Goal: Information Seeking & Learning: Check status

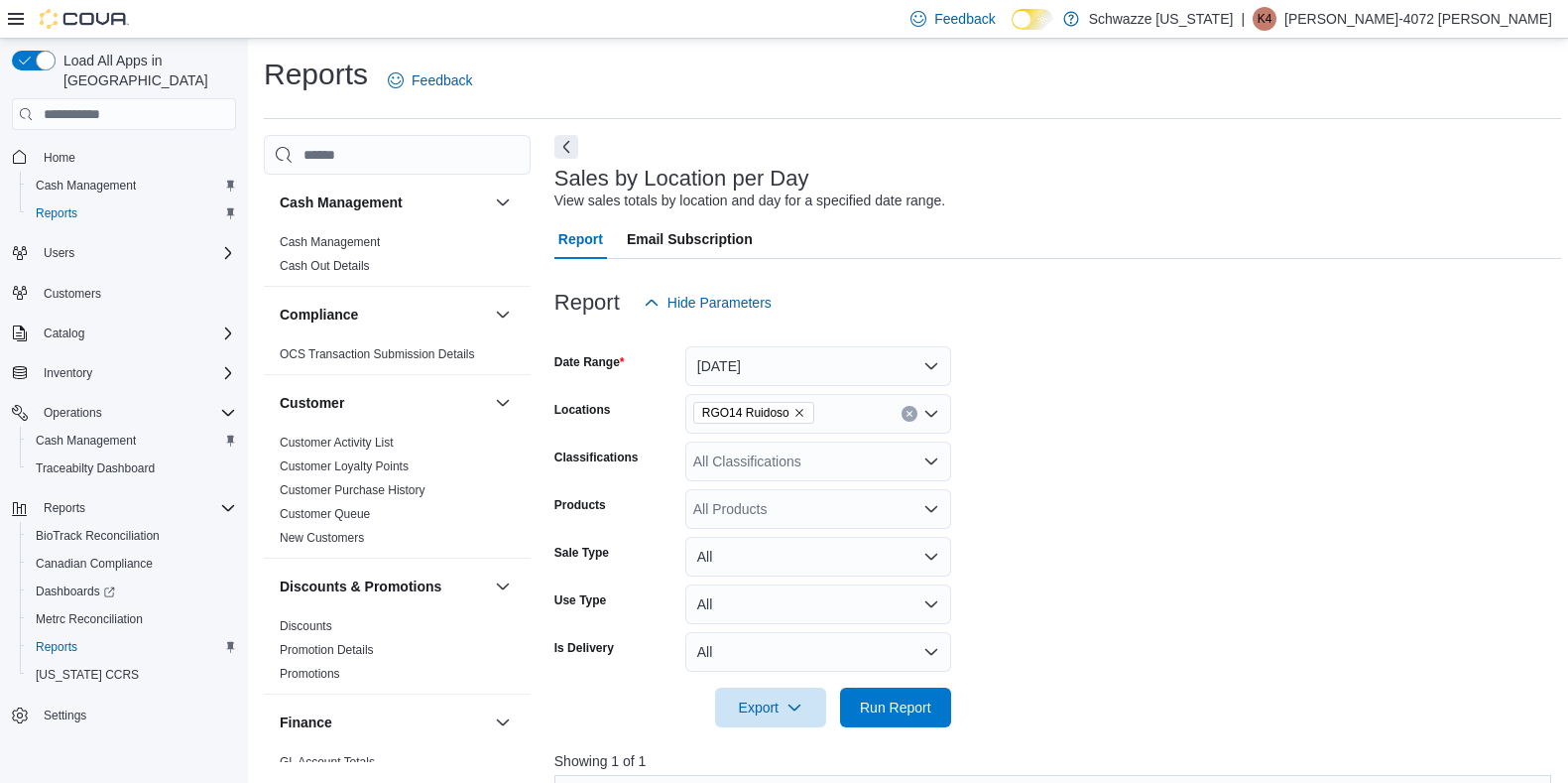
scroll to position [420, 0]
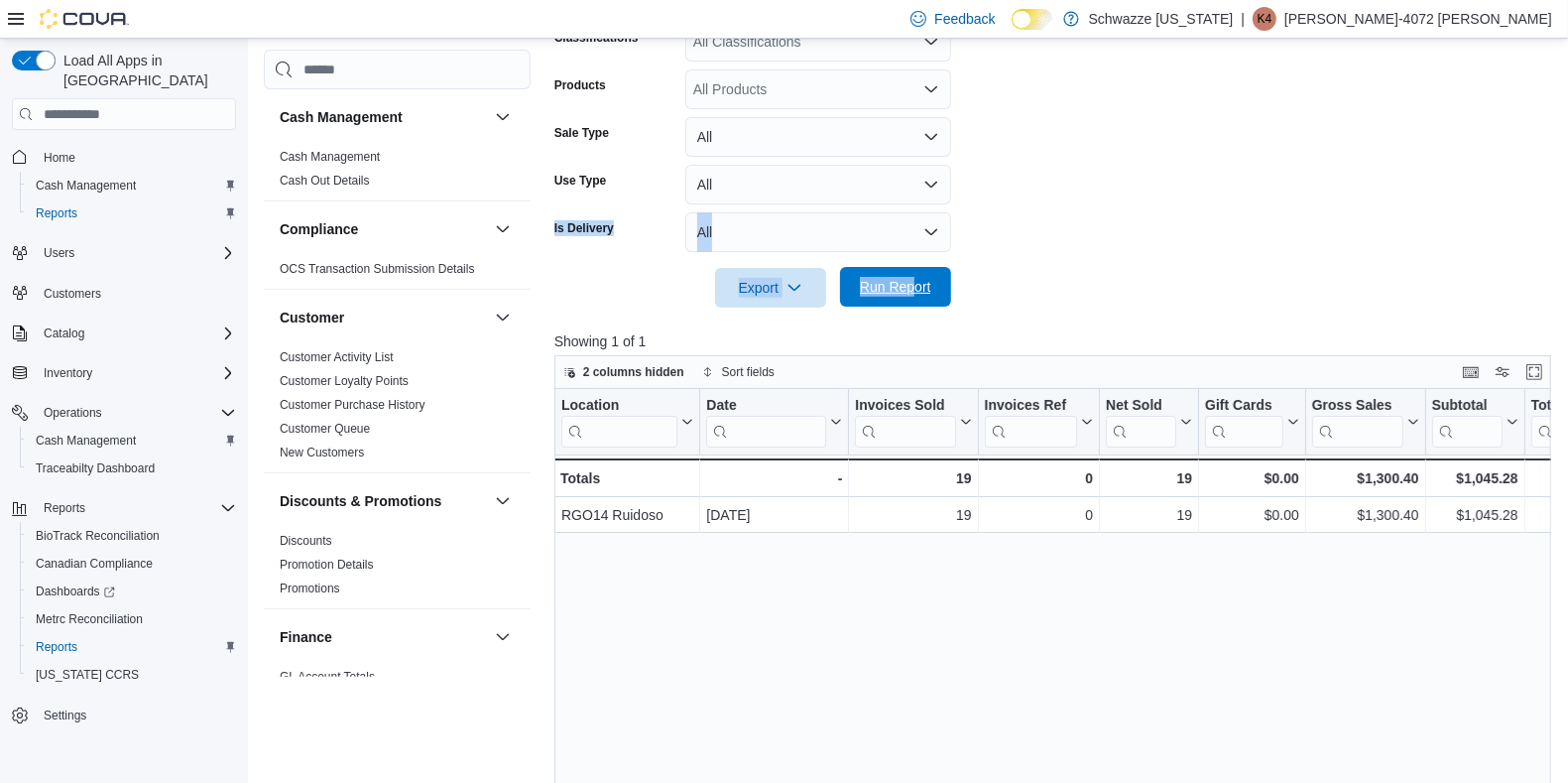
click at [905, 274] on span "Run Report" at bounding box center [896, 287] width 87 height 40
click at [72, 639] on span "Reports" at bounding box center [57, 647] width 42 height 16
click at [54, 639] on span "Reports" at bounding box center [57, 647] width 42 height 16
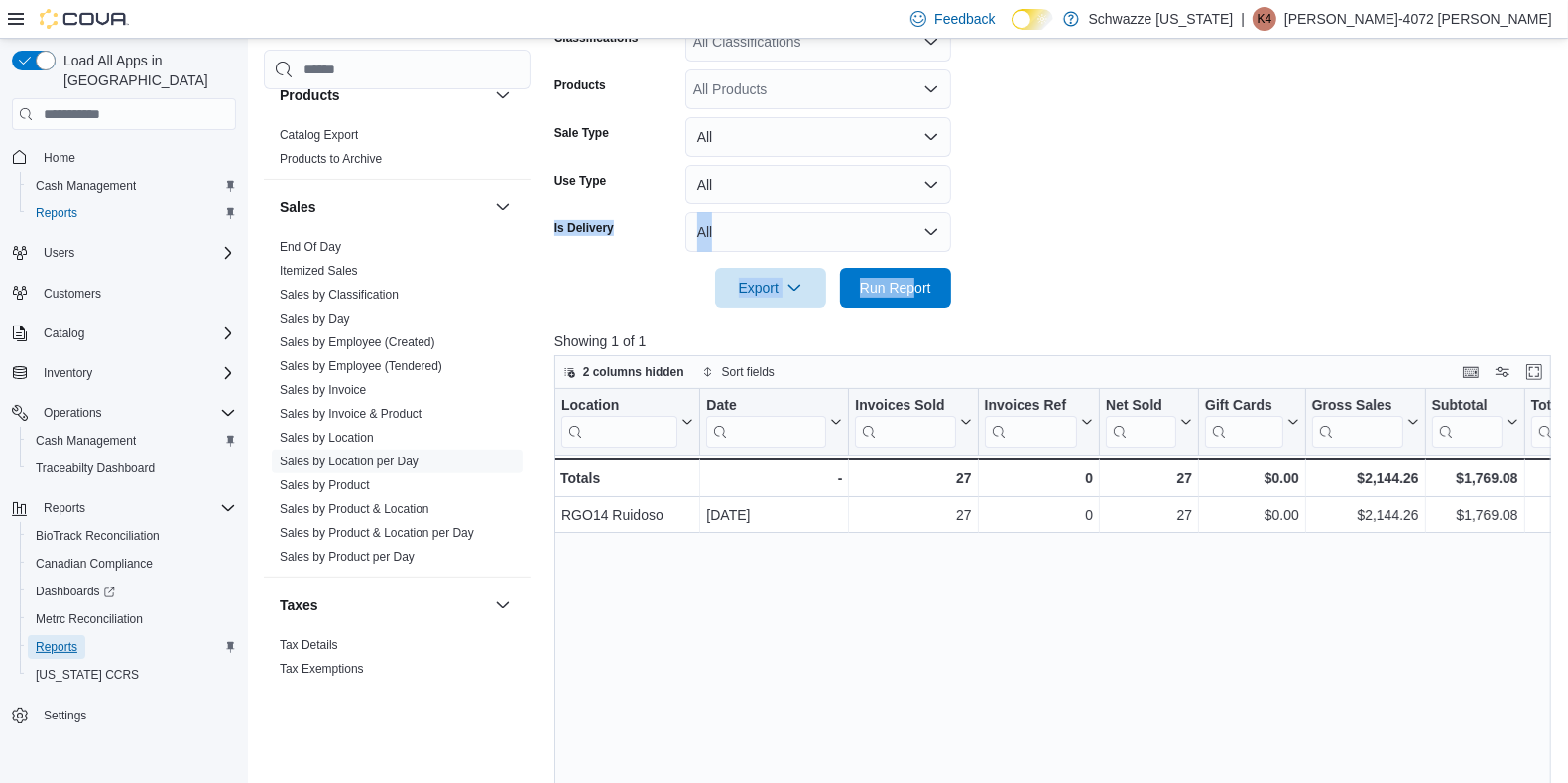
scroll to position [1300, 0]
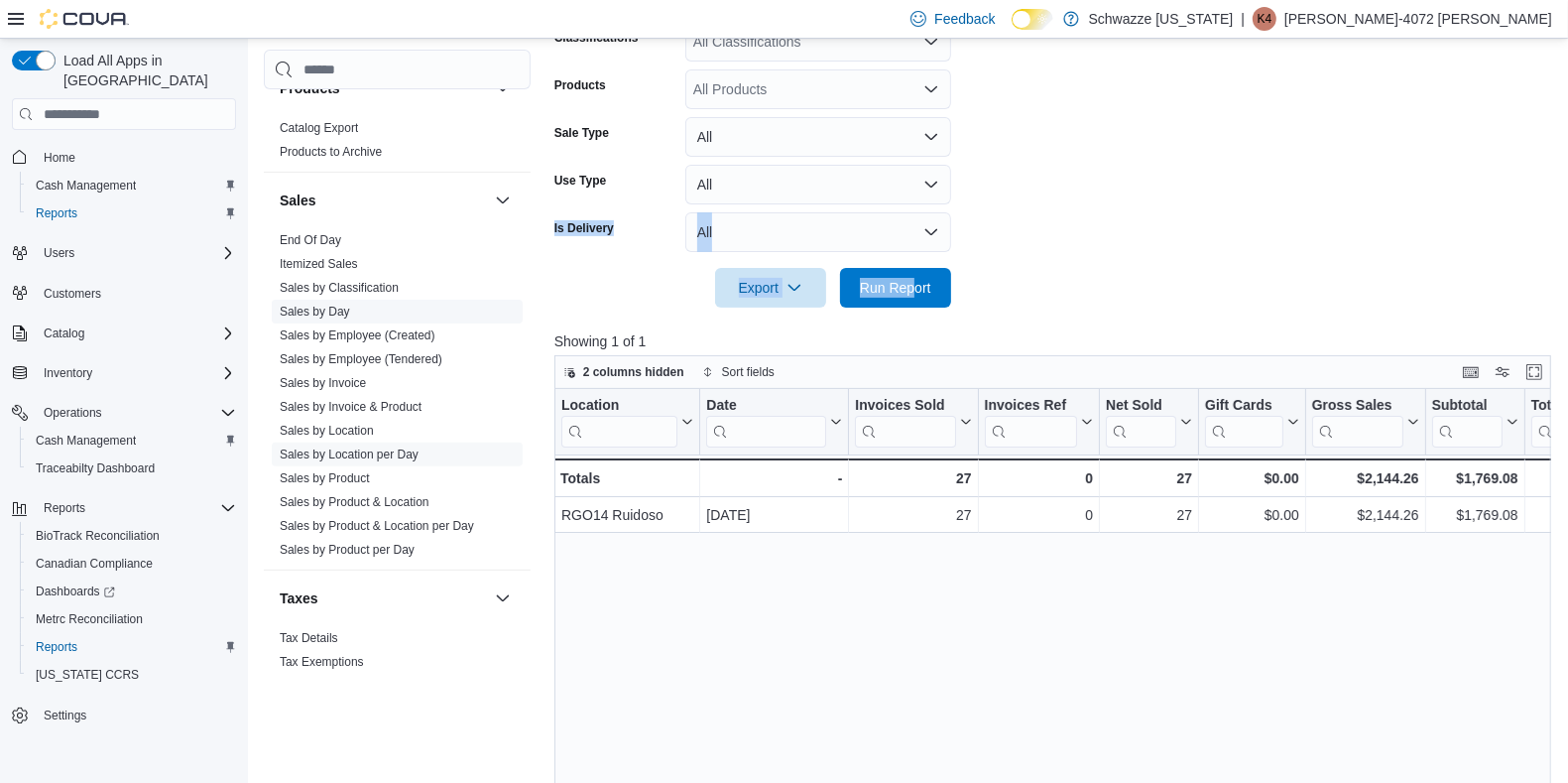
click at [343, 305] on link "Sales by Day" at bounding box center [314, 312] width 70 height 14
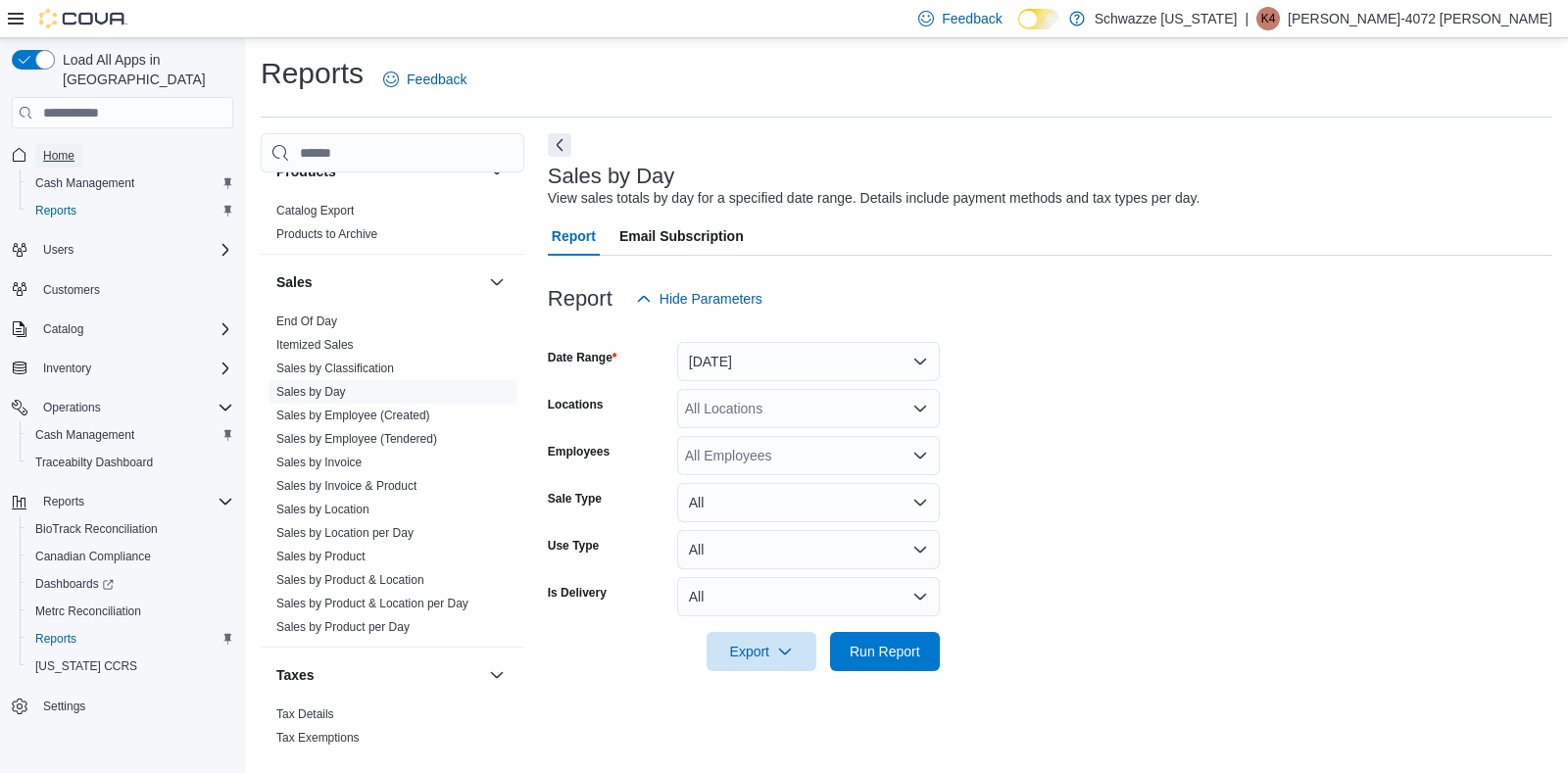
click at [45, 148] on span "Home" at bounding box center [59, 156] width 31 height 16
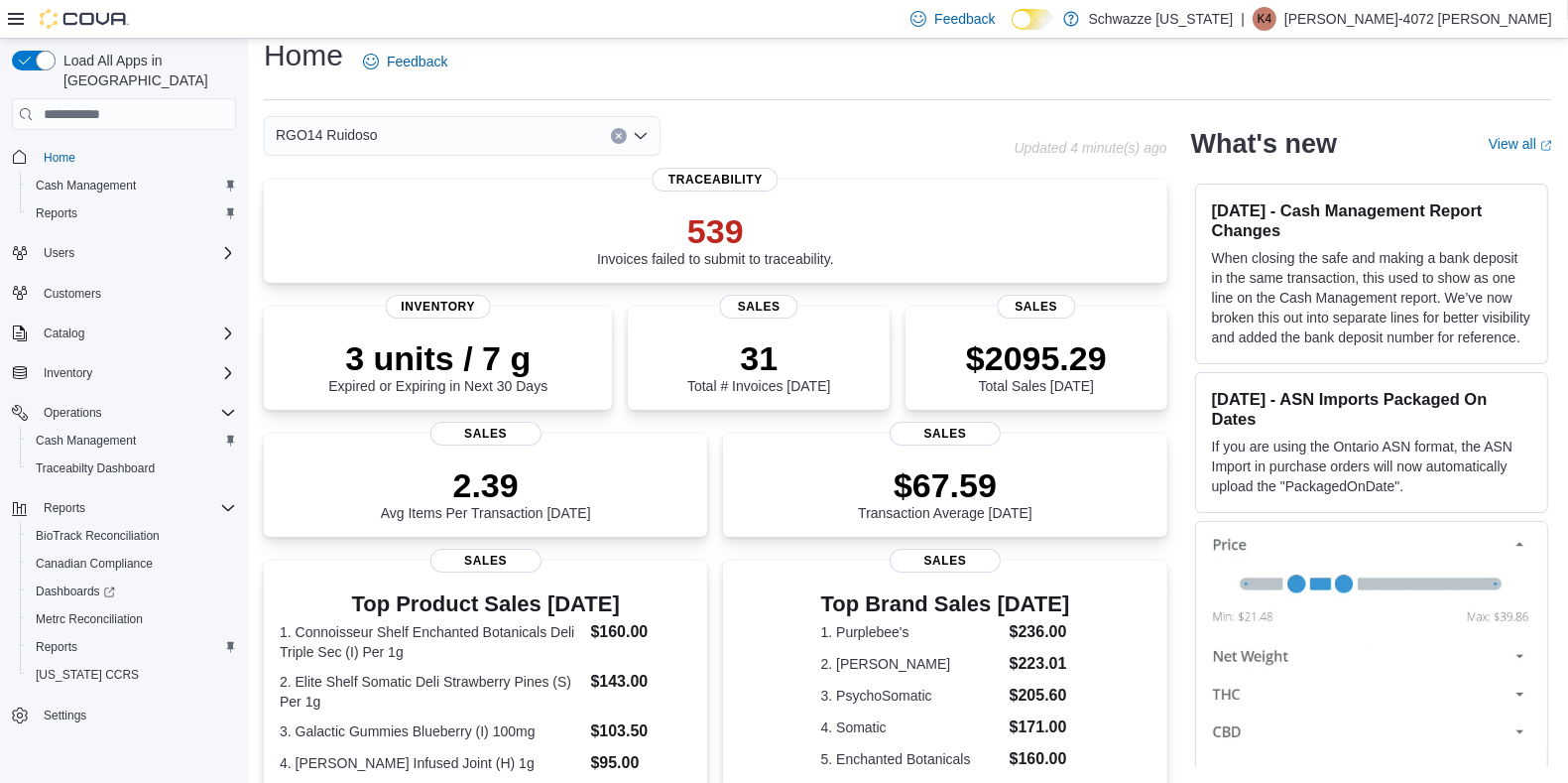
scroll to position [71, 0]
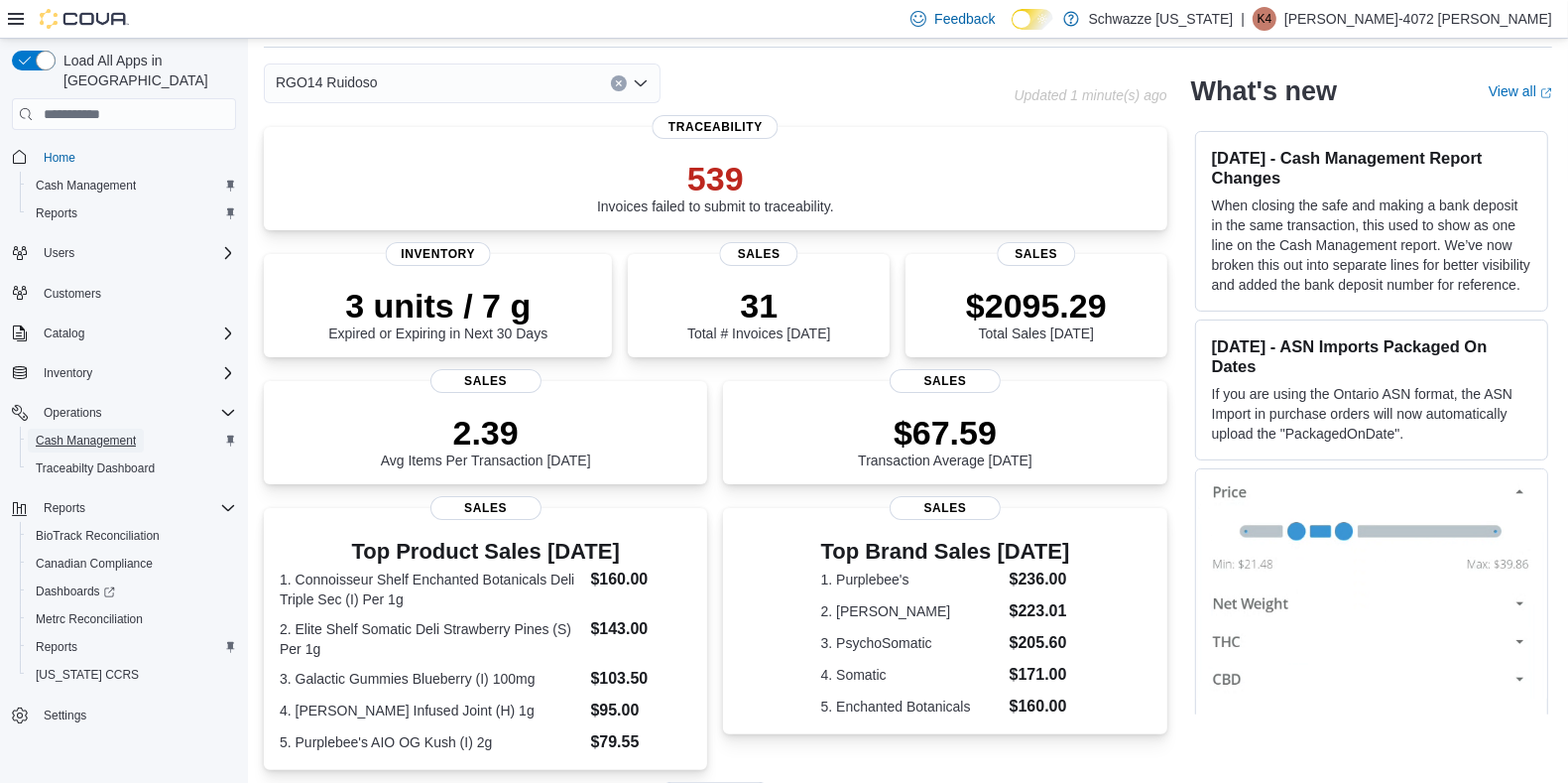
click at [116, 433] on span "Cash Management" at bounding box center [85, 441] width 100 height 16
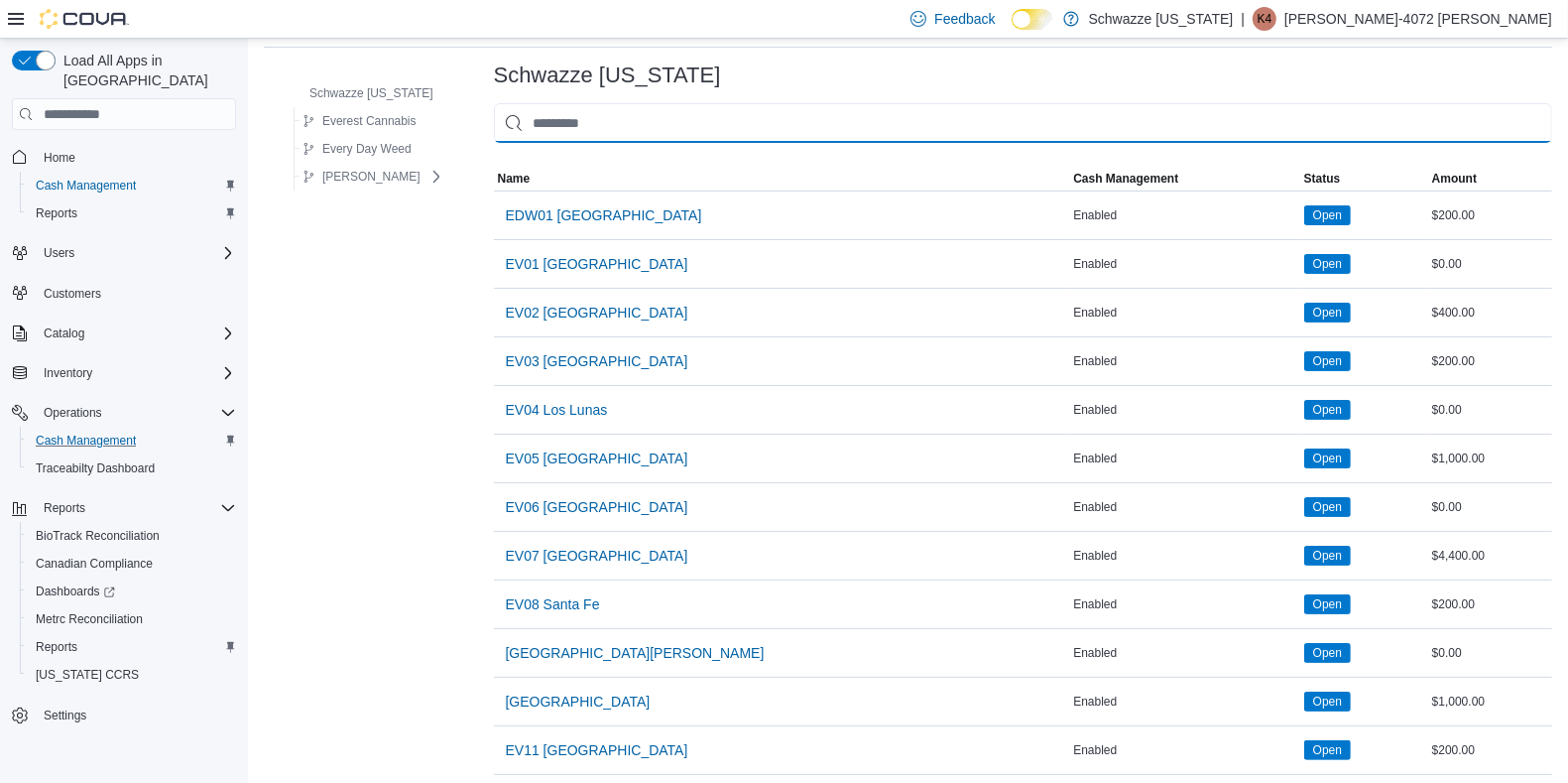
click at [619, 109] on input "This is a search bar. As you type, the results lower in the page will automatic…" at bounding box center [1023, 123] width 1058 height 40
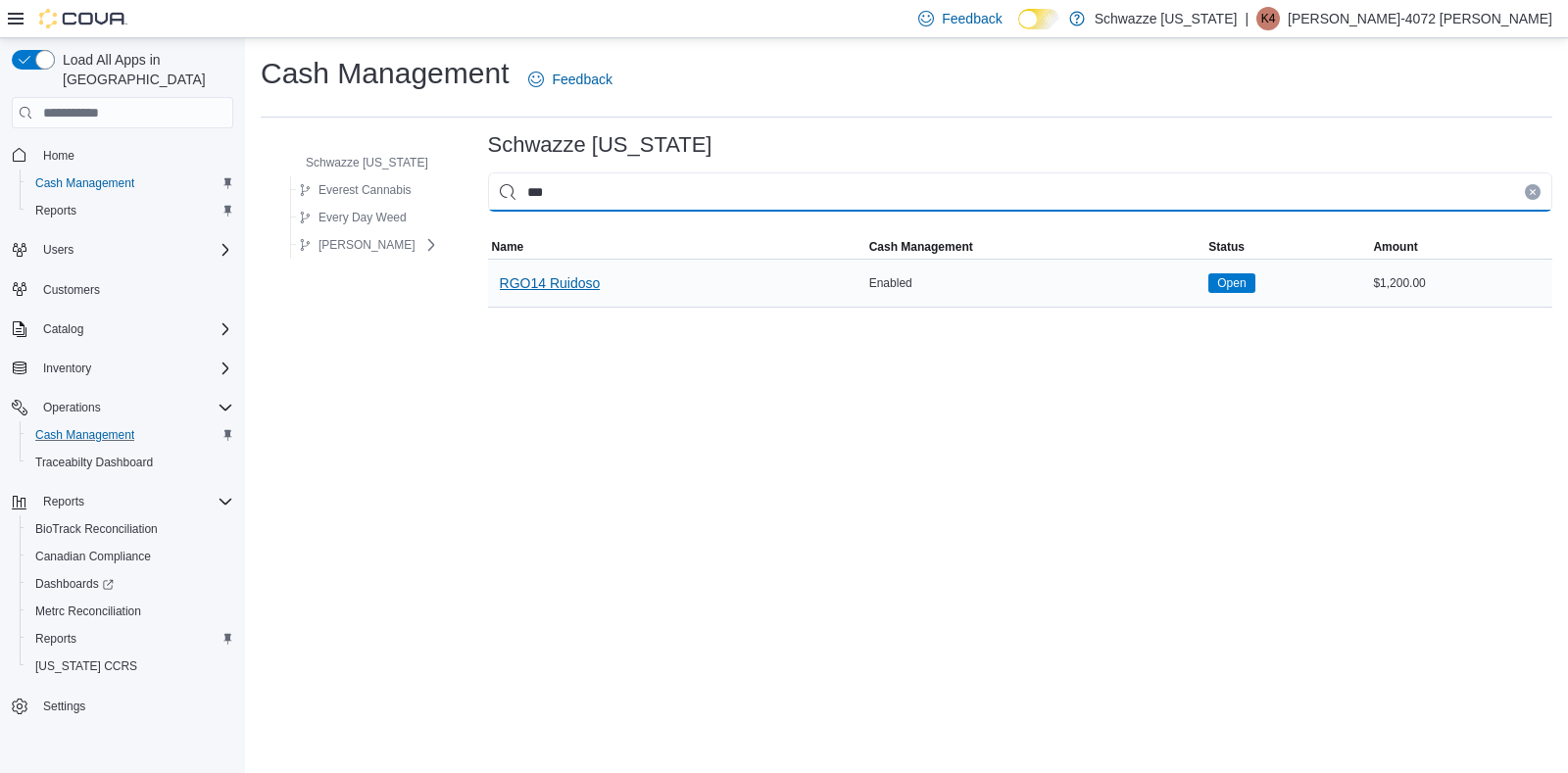
type input "***"
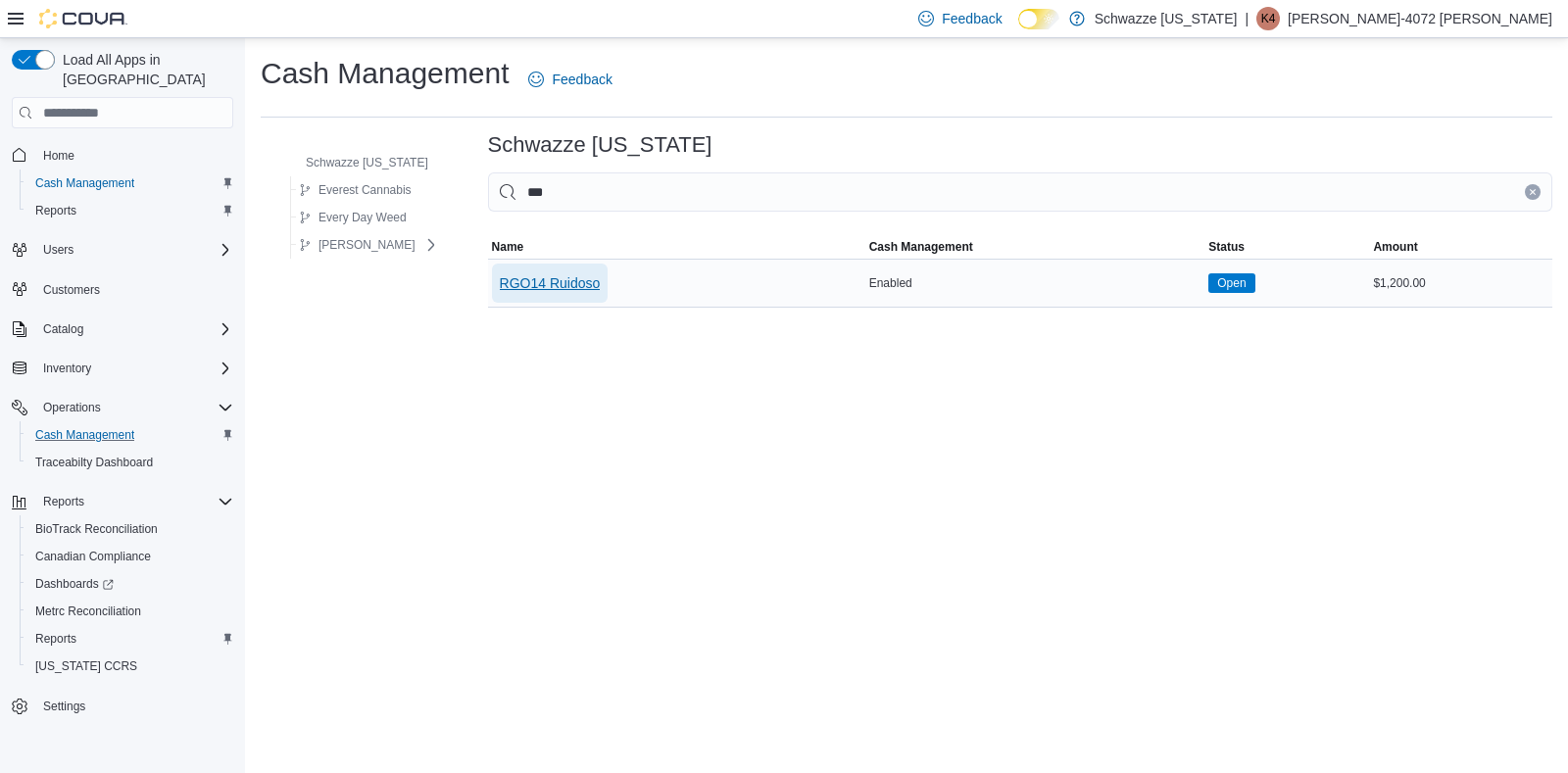
click at [545, 276] on span "RGO14 Ruidoso" at bounding box center [550, 283] width 101 height 20
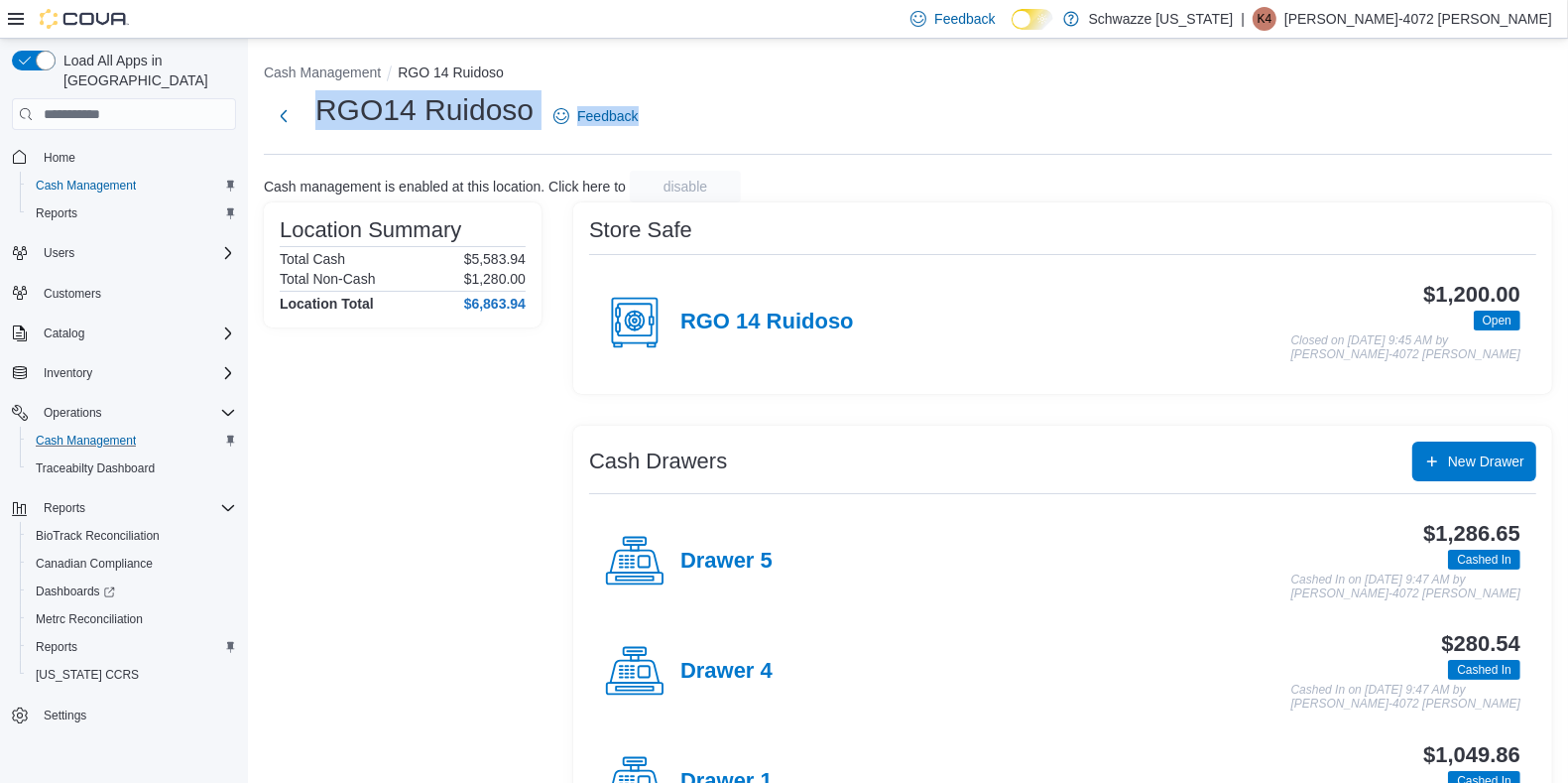
drag, startPoint x: 1567, startPoint y: 132, endPoint x: 1574, endPoint y: 166, distance: 34.7
click at [1567, 166] on html "Feedback Dark Mode Schwazze [US_STATE] | K4 [PERSON_NAME]-4072 [PERSON_NAME] Lo…" at bounding box center [784, 391] width 1568 height 783
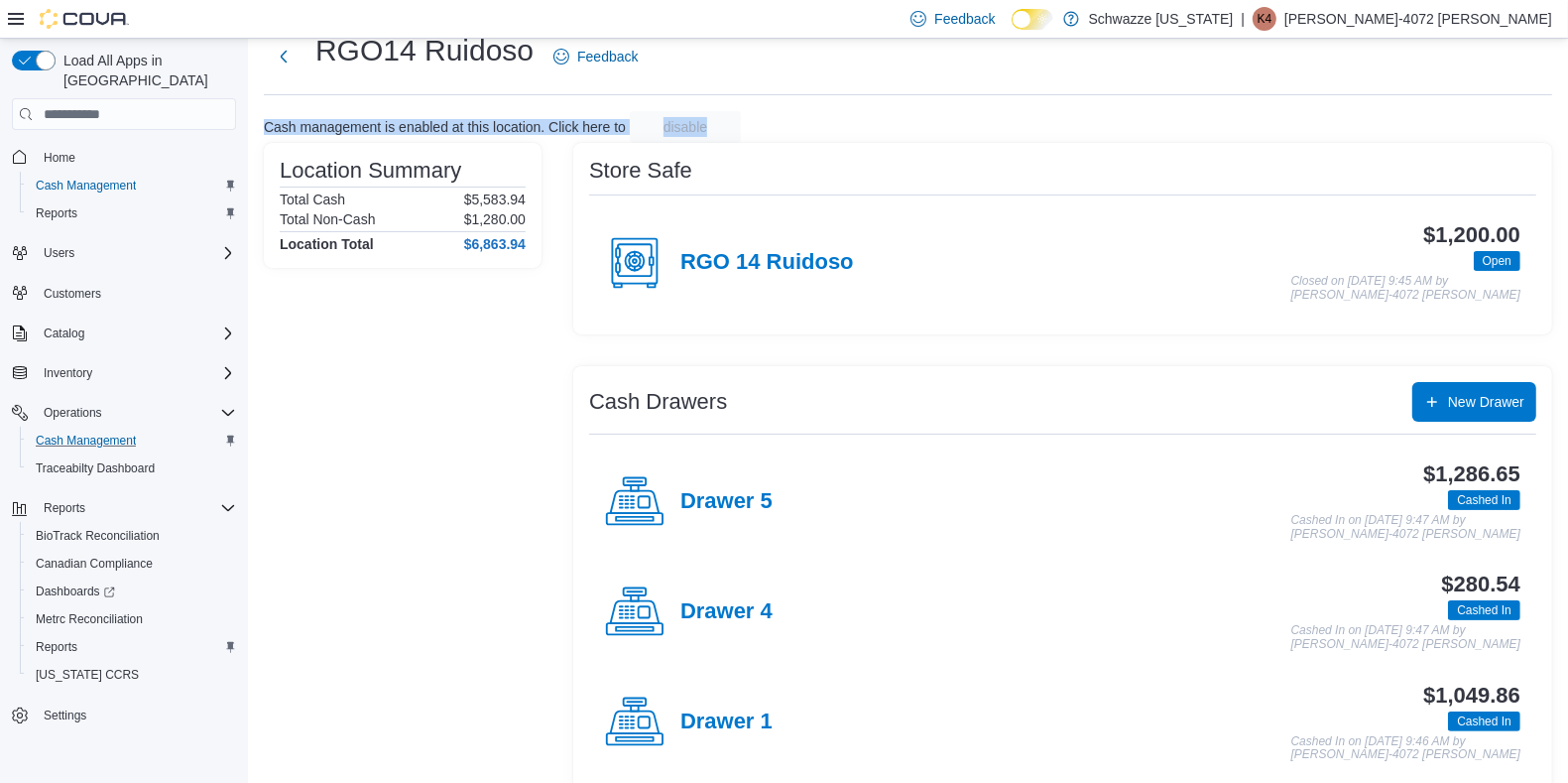
scroll to position [65, 0]
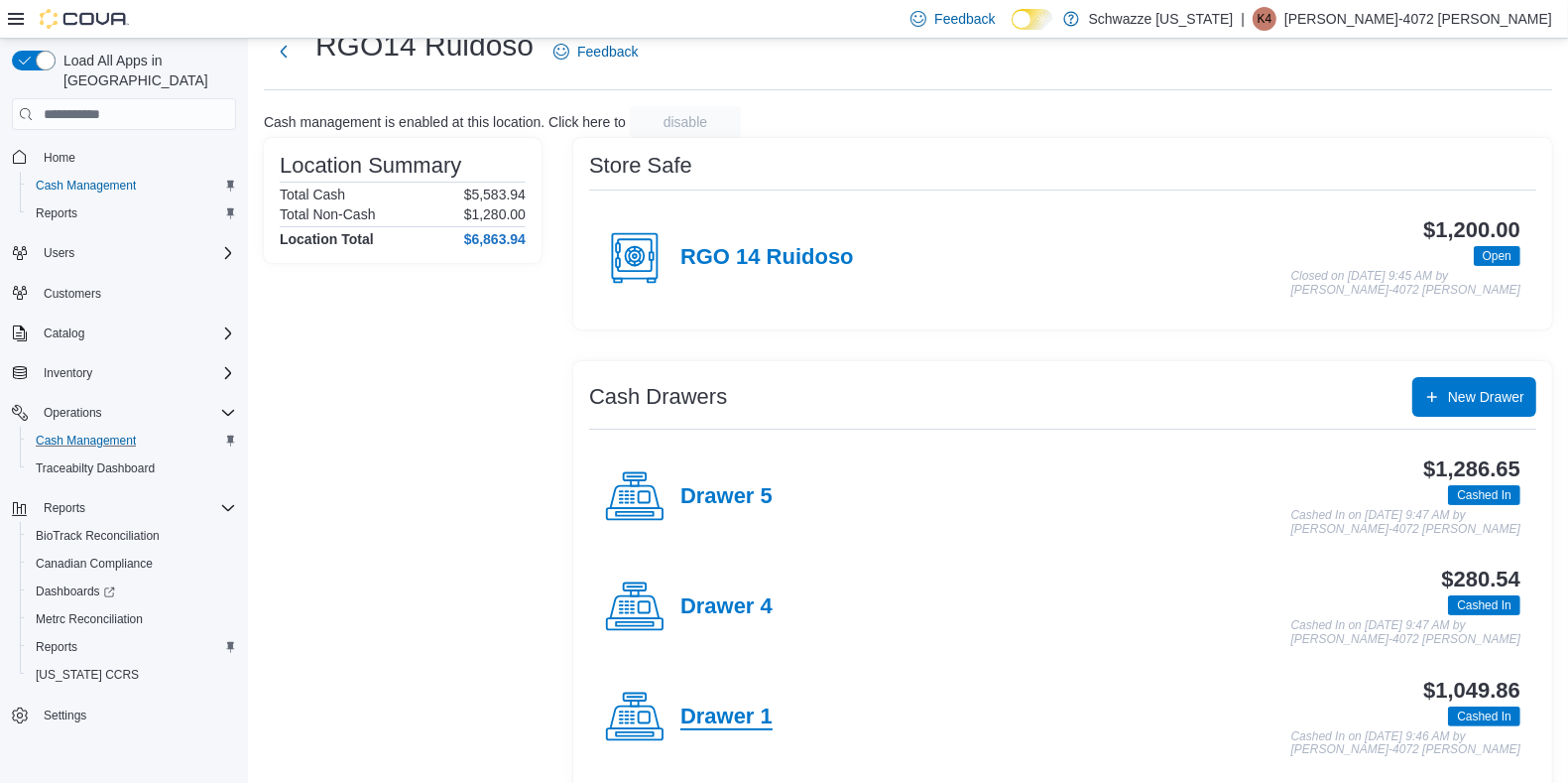
click at [733, 705] on h4 "Drawer 1" at bounding box center [726, 718] width 92 height 26
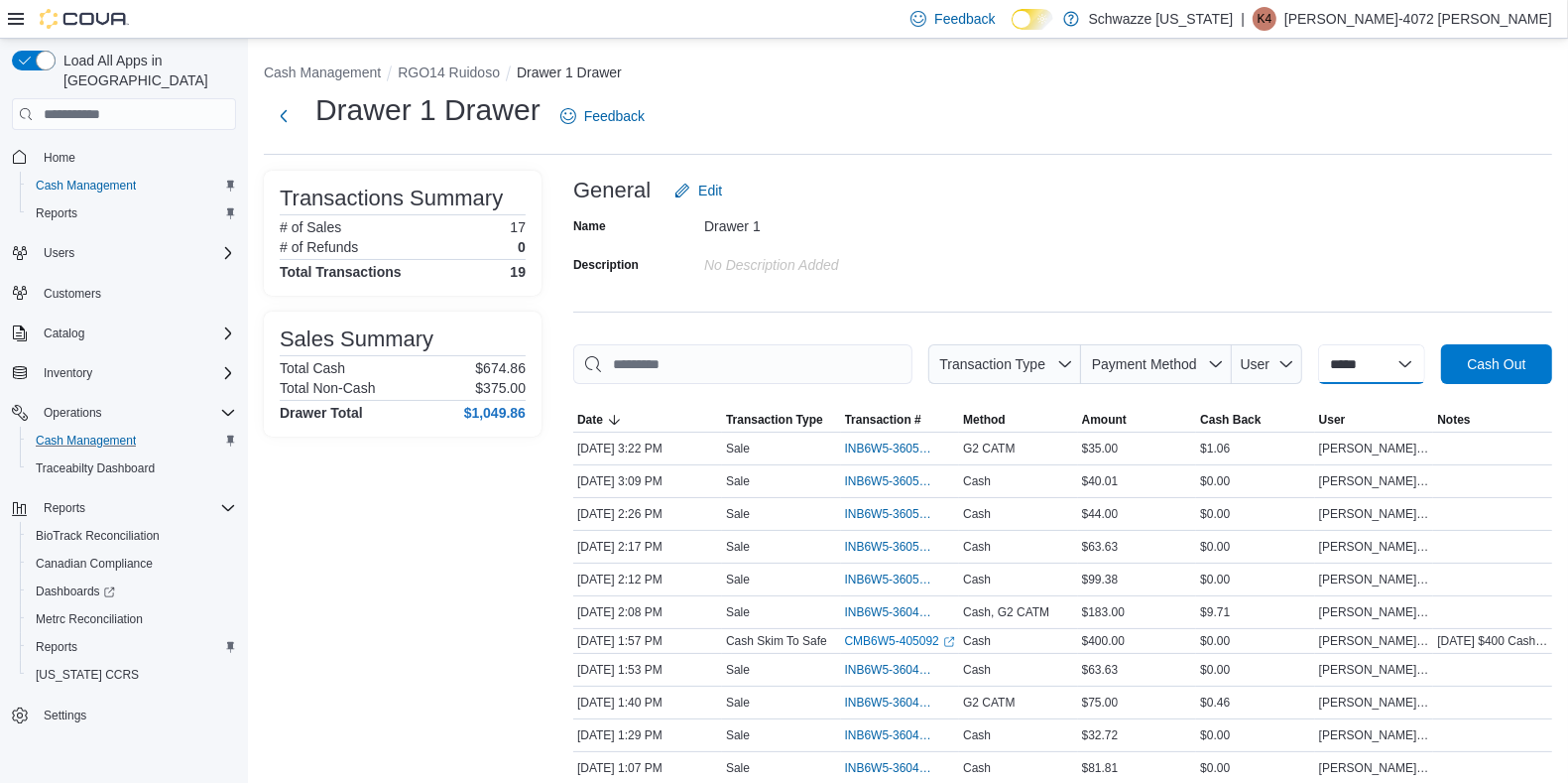
click at [1425, 366] on select "**********" at bounding box center [1372, 364] width 107 height 40
select select "*********"
click at [1318, 344] on select "**********" at bounding box center [1372, 364] width 107 height 40
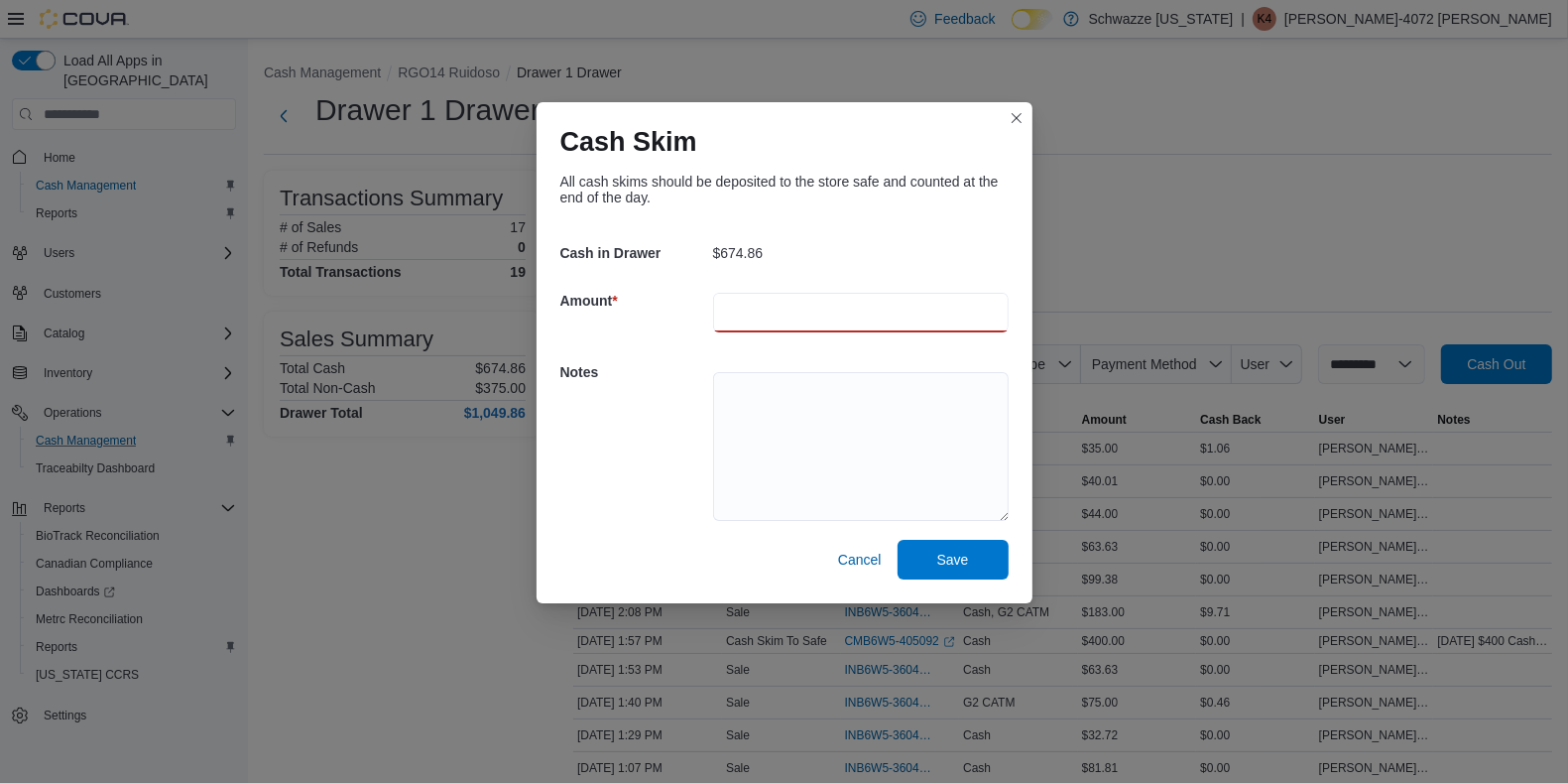
click at [816, 306] on input "number" at bounding box center [861, 313] width 296 height 40
type input "***"
click at [749, 388] on textarea at bounding box center [861, 447] width 296 height 149
type textarea "*"
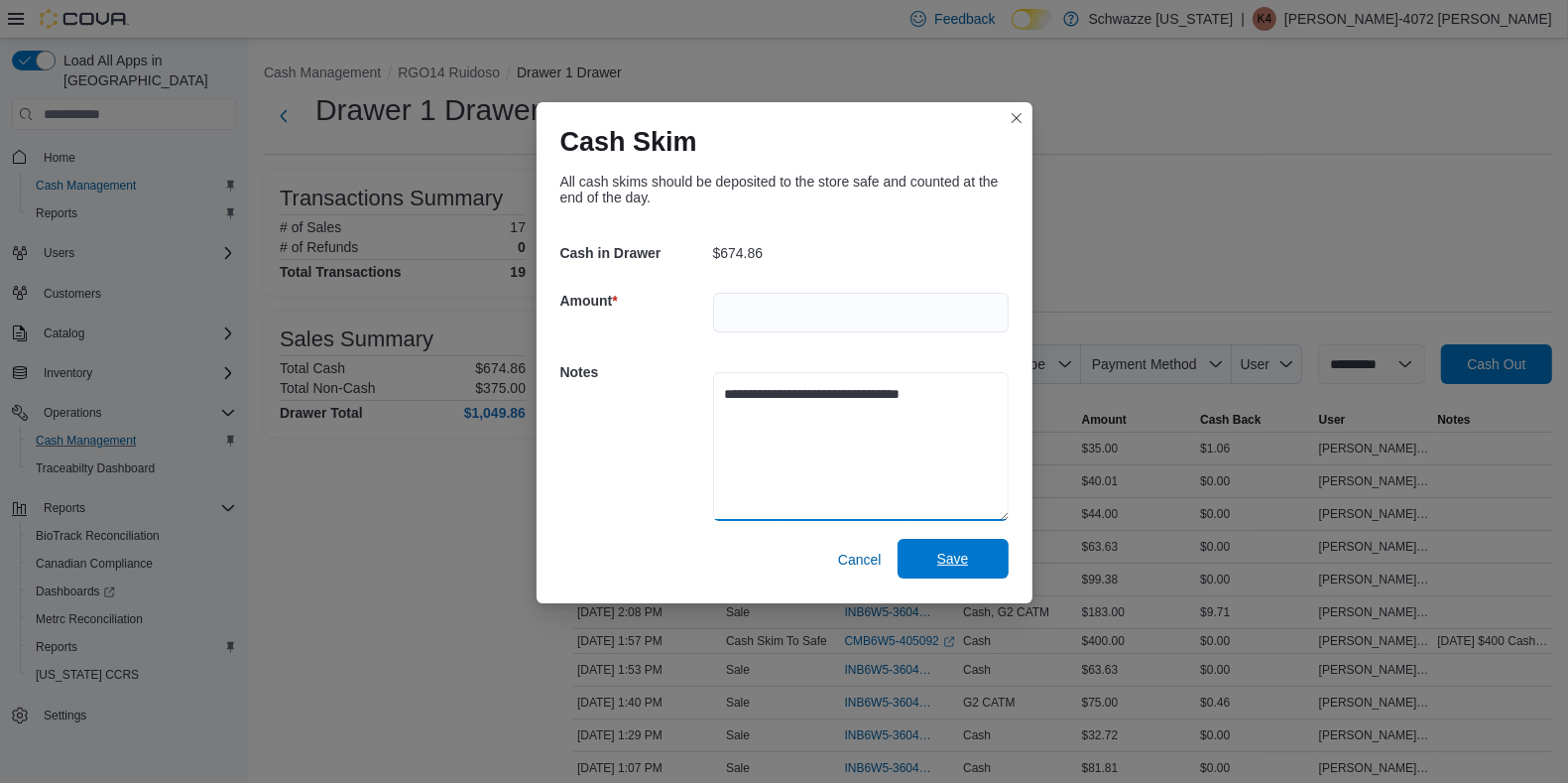
type textarea "**********"
click at [967, 561] on span "Save" at bounding box center [953, 559] width 32 height 20
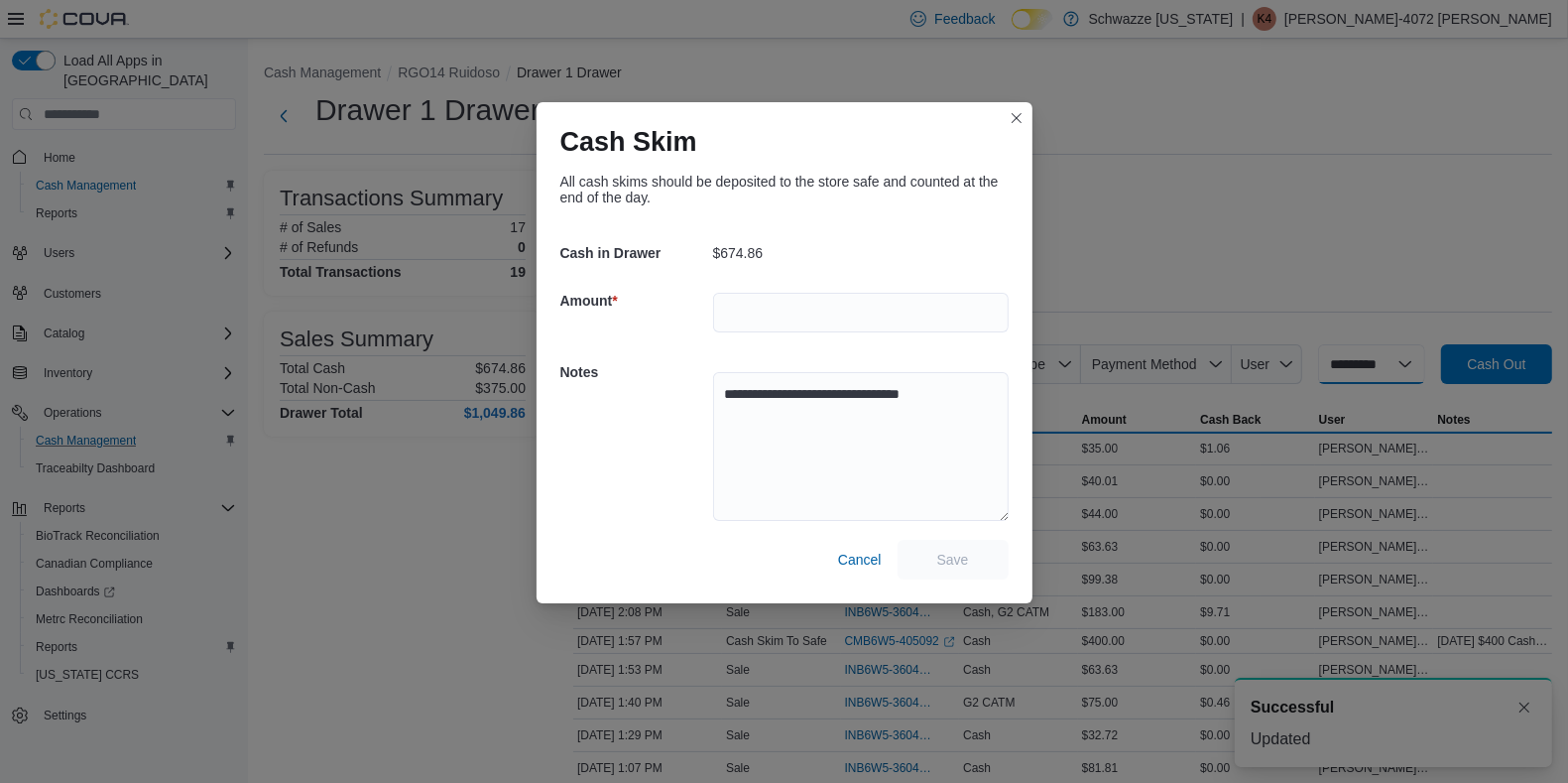
select select
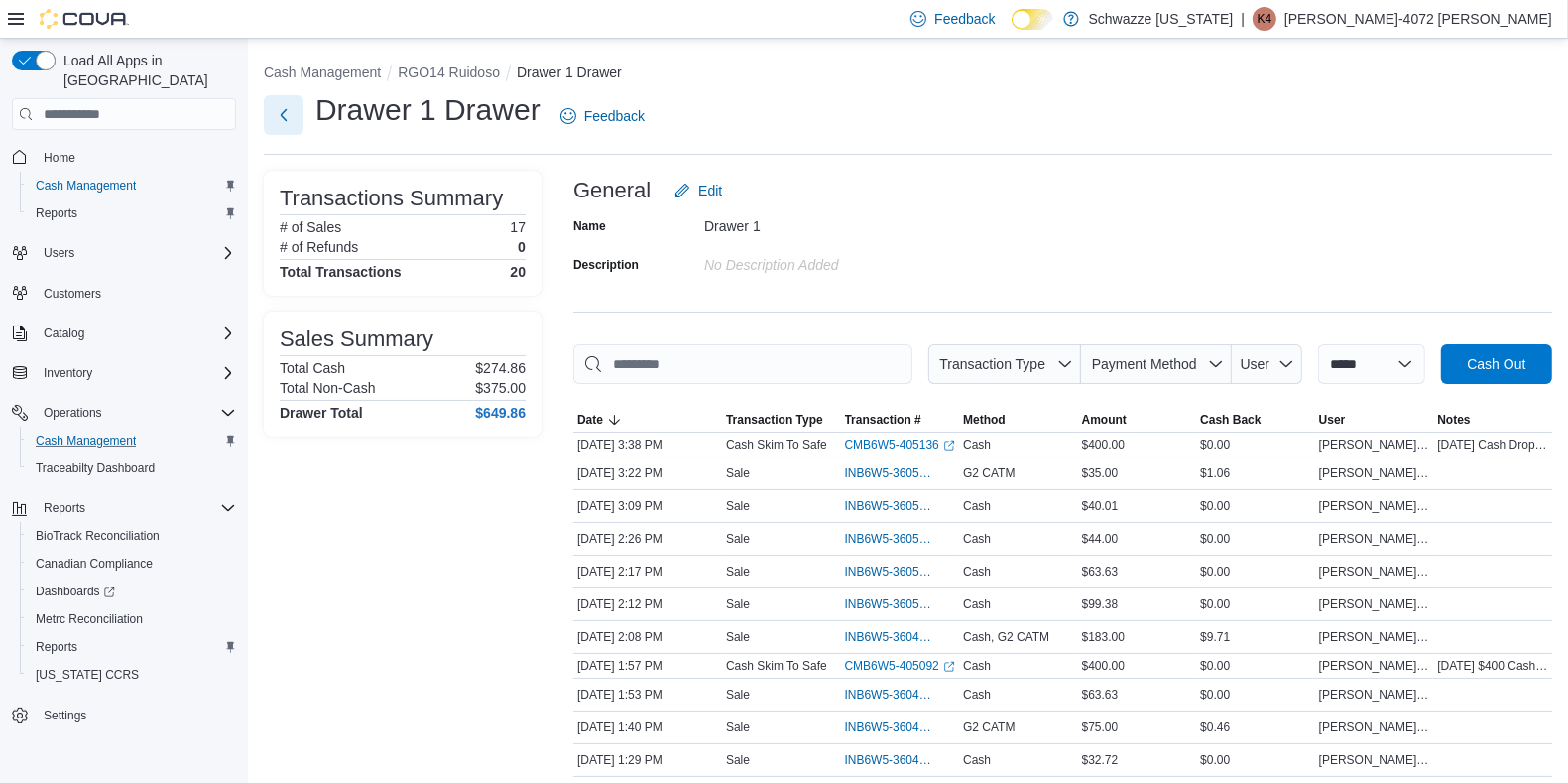
click at [286, 113] on button "Next" at bounding box center [284, 115] width 40 height 40
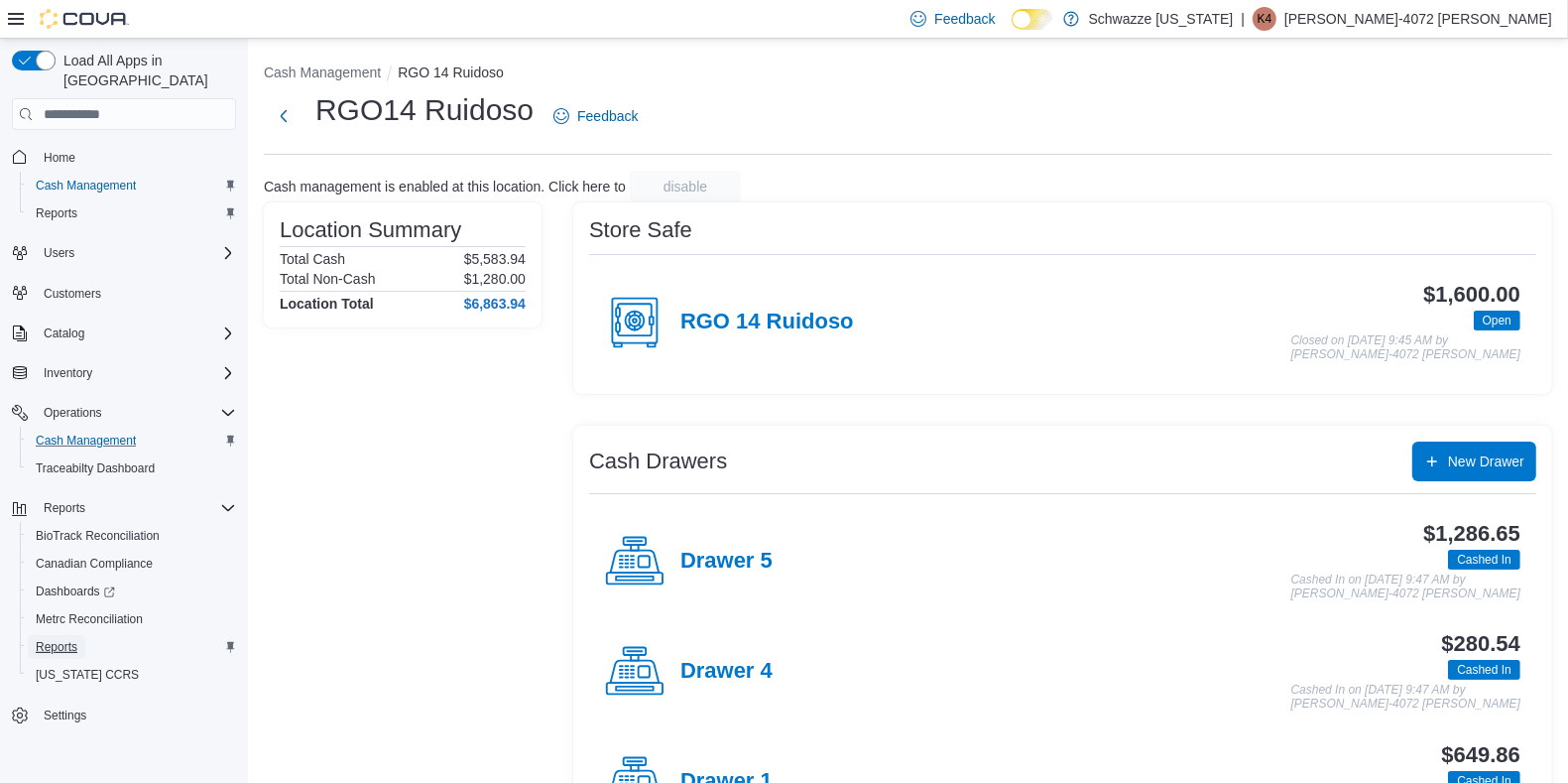
click at [55, 639] on span "Reports" at bounding box center [57, 647] width 42 height 16
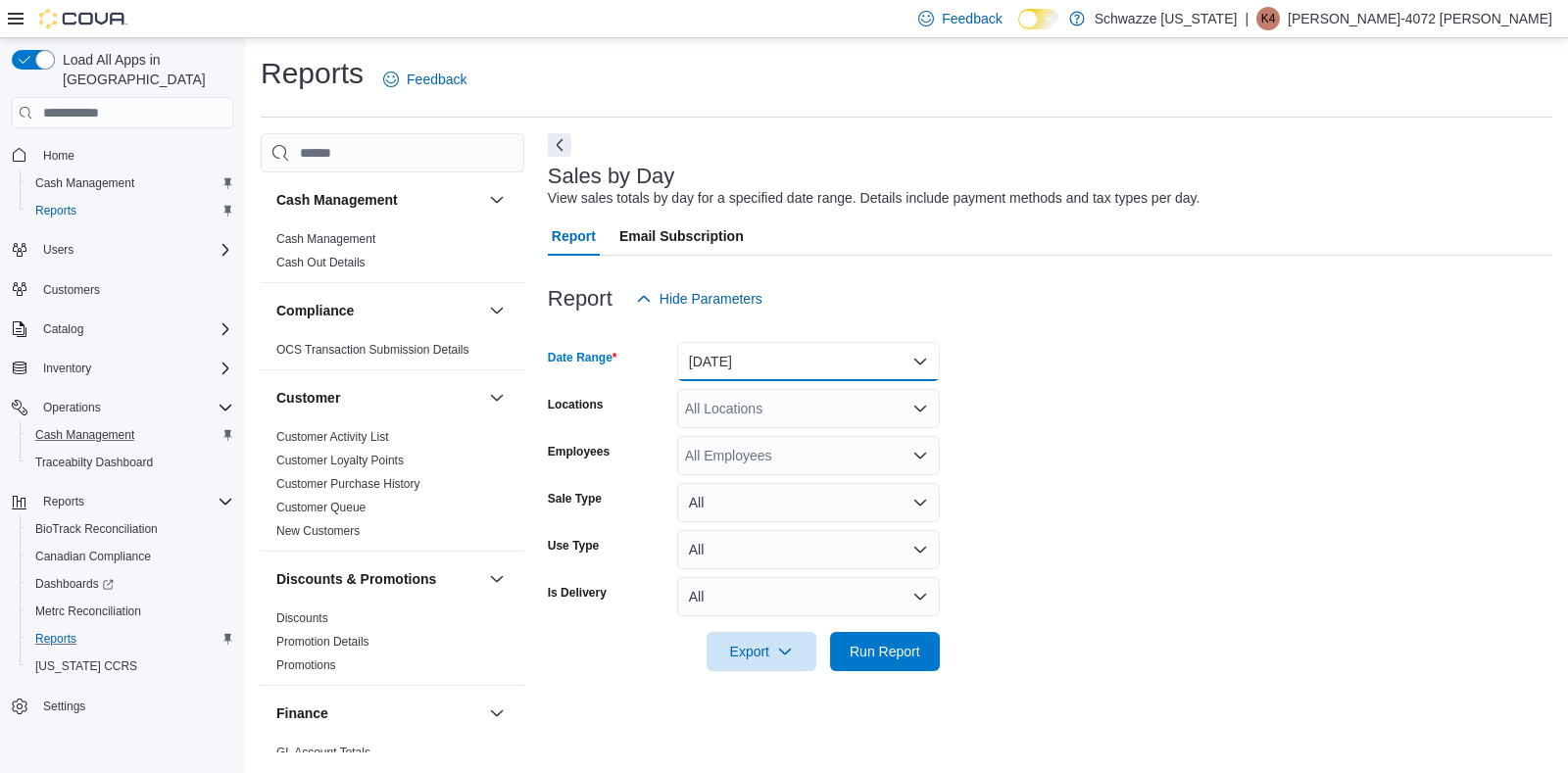
click at [922, 357] on button "[DATE]" at bounding box center [808, 362] width 263 height 39
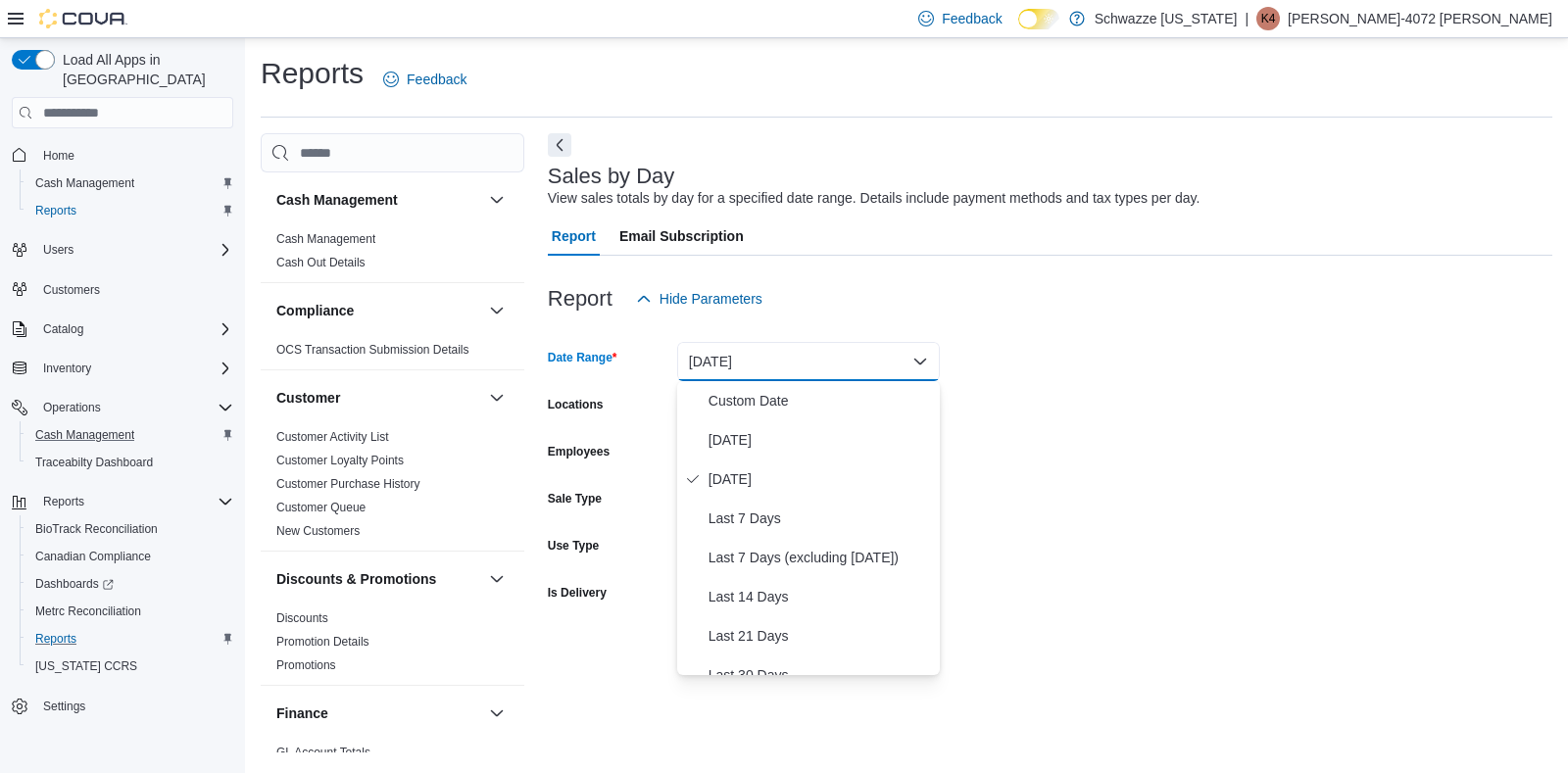
click at [1141, 521] on form "Date Range [DATE] Locations All Locations Employees All Employees Sale Type All…" at bounding box center [1050, 495] width 1004 height 353
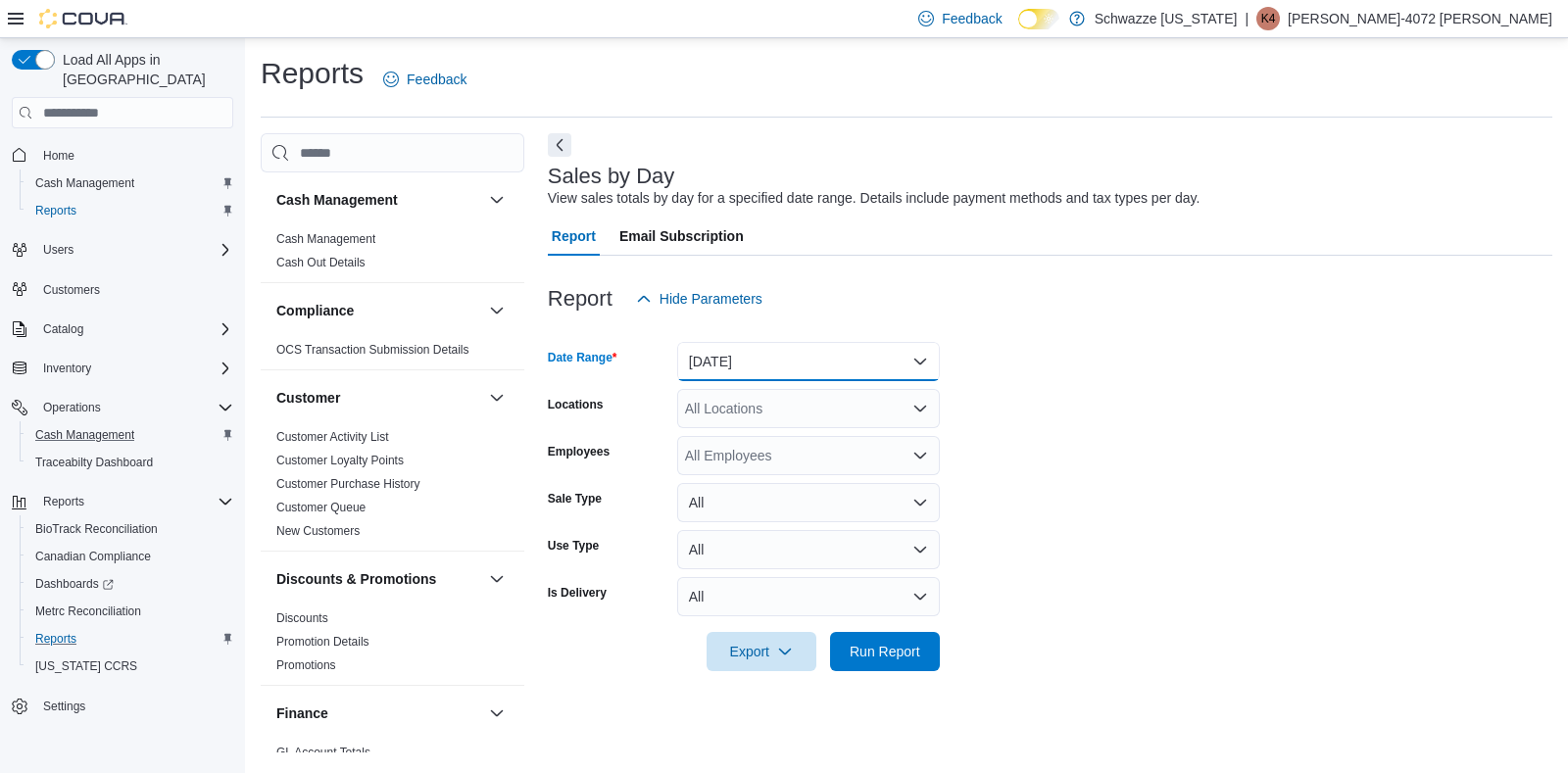
click at [937, 350] on button "[DATE]" at bounding box center [808, 362] width 263 height 39
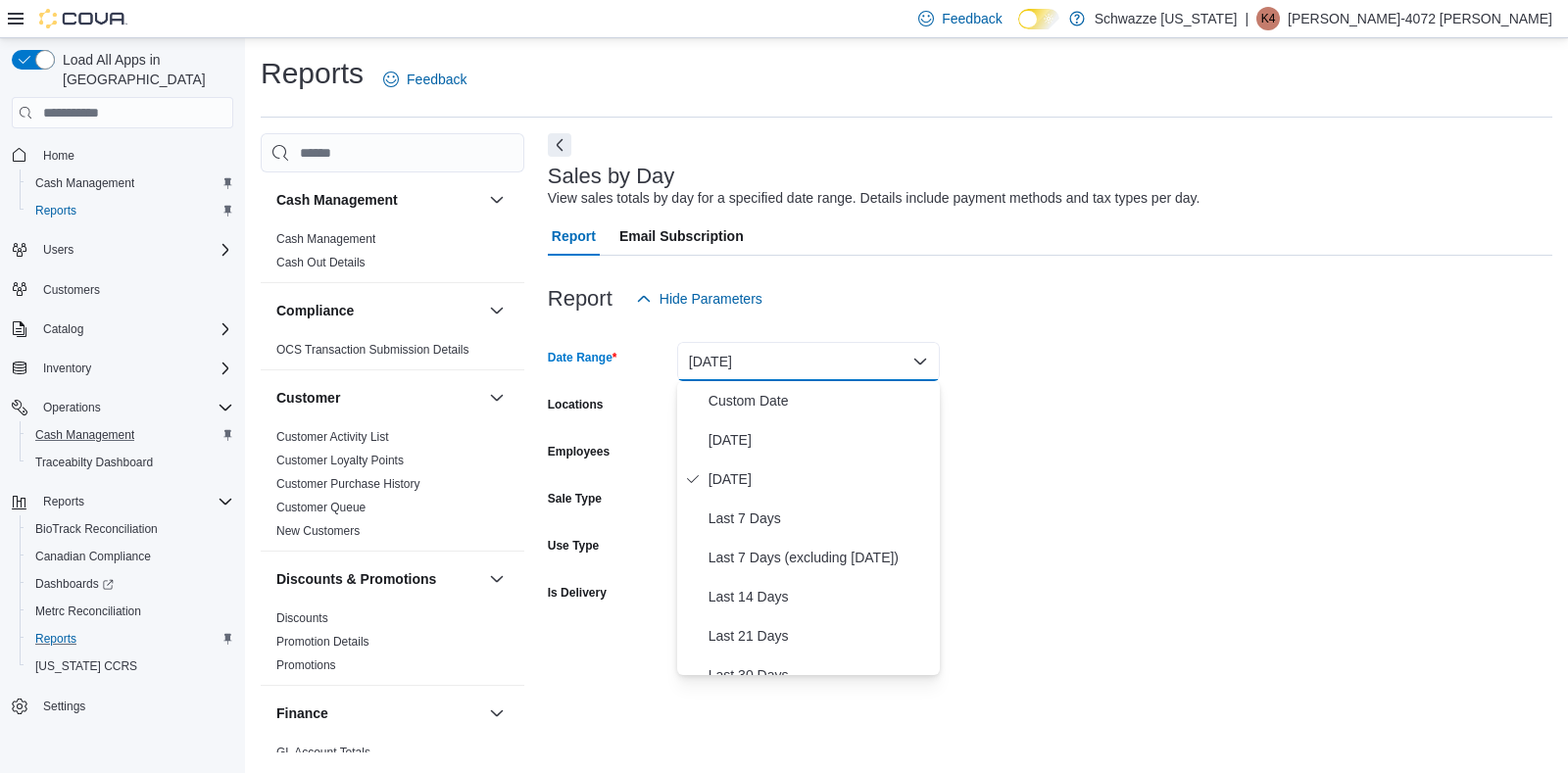
click at [937, 350] on button "[DATE]" at bounding box center [808, 362] width 263 height 39
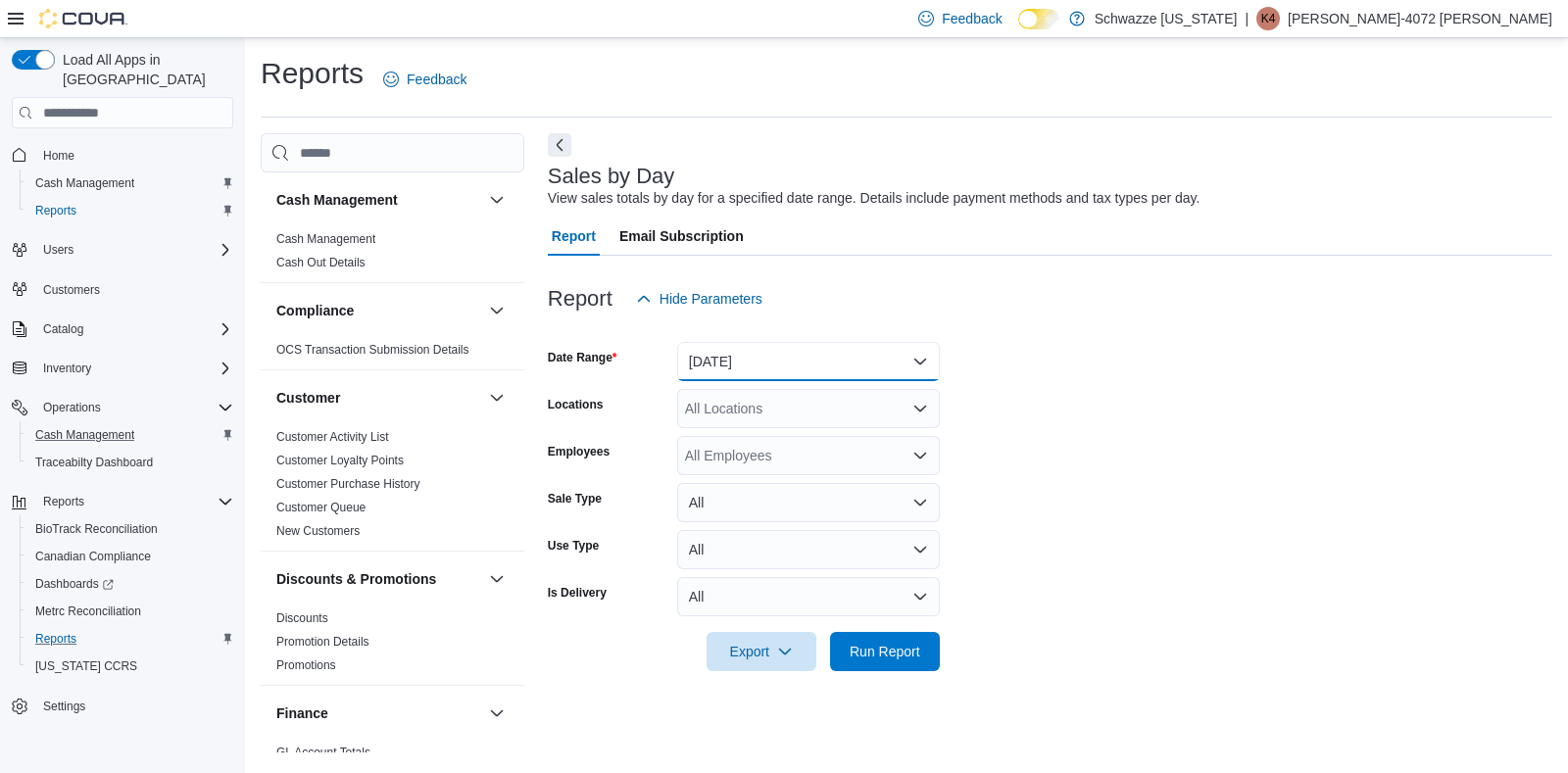
click at [917, 353] on button "[DATE]" at bounding box center [808, 362] width 263 height 39
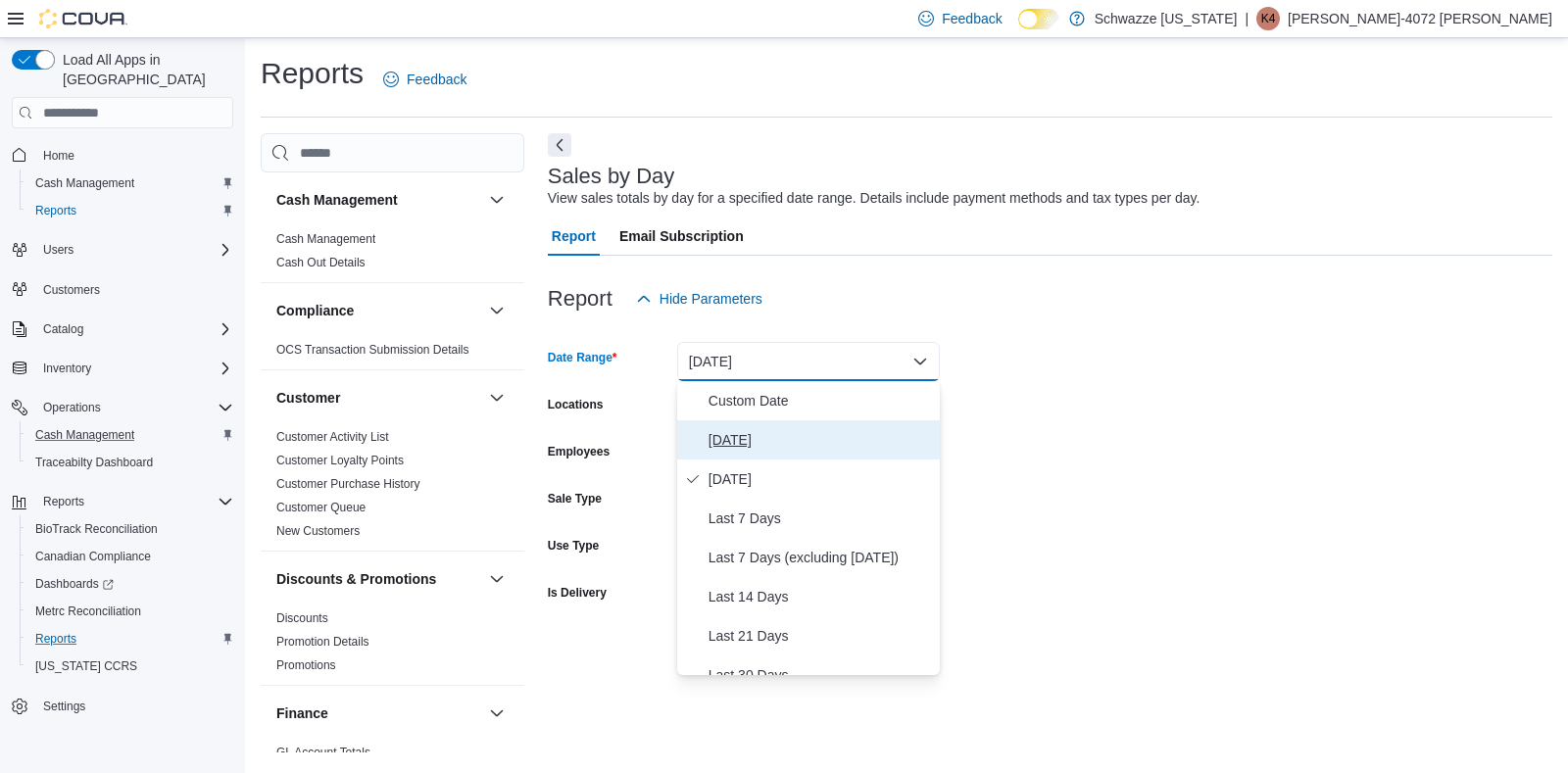
click at [765, 442] on span "[DATE]" at bounding box center [820, 440] width 223 height 24
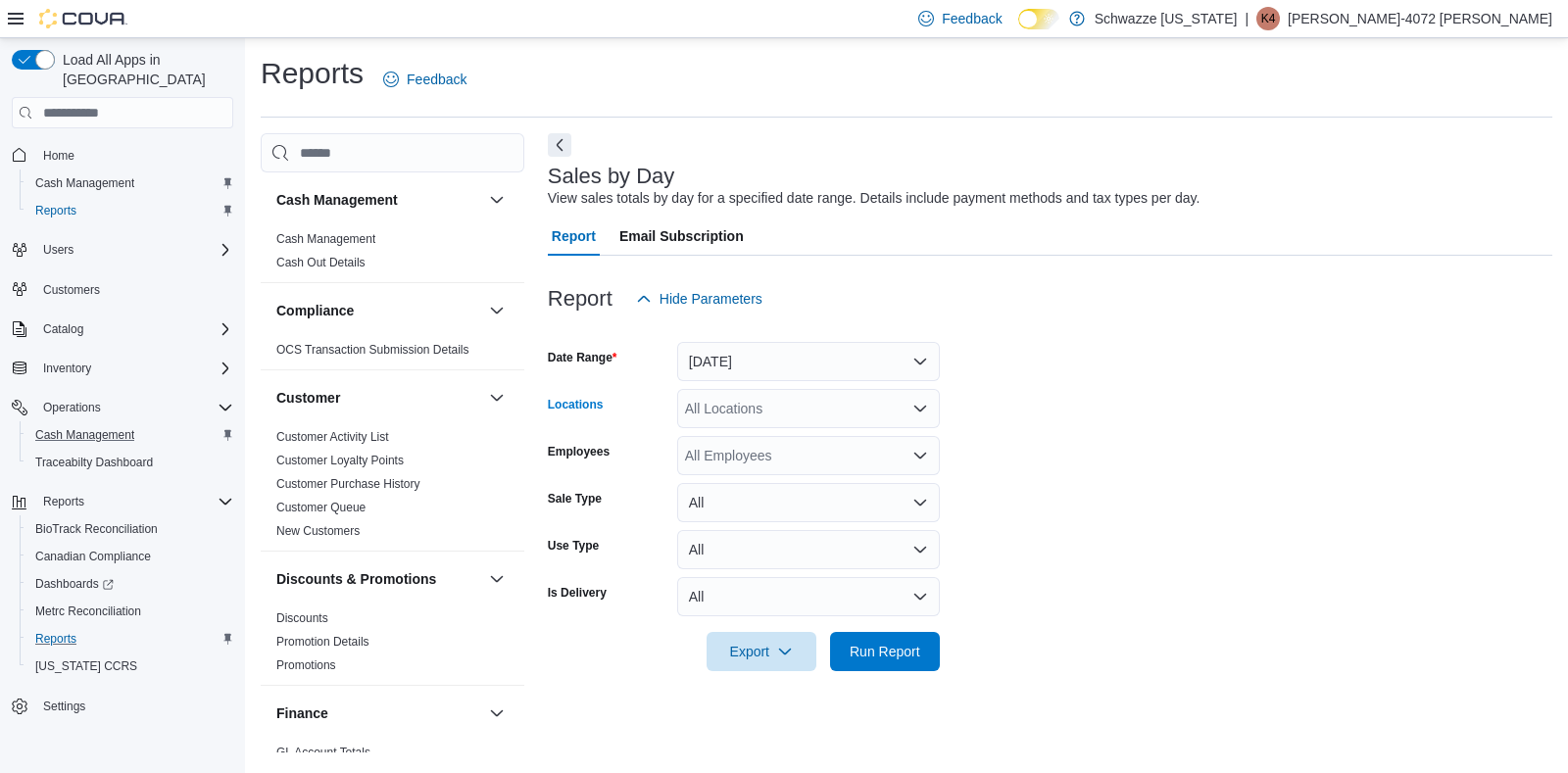
click at [785, 411] on div "All Locations" at bounding box center [808, 409] width 263 height 39
type input "***"
click at [787, 439] on span "RGO14 Ruidoso" at bounding box center [779, 442] width 101 height 20
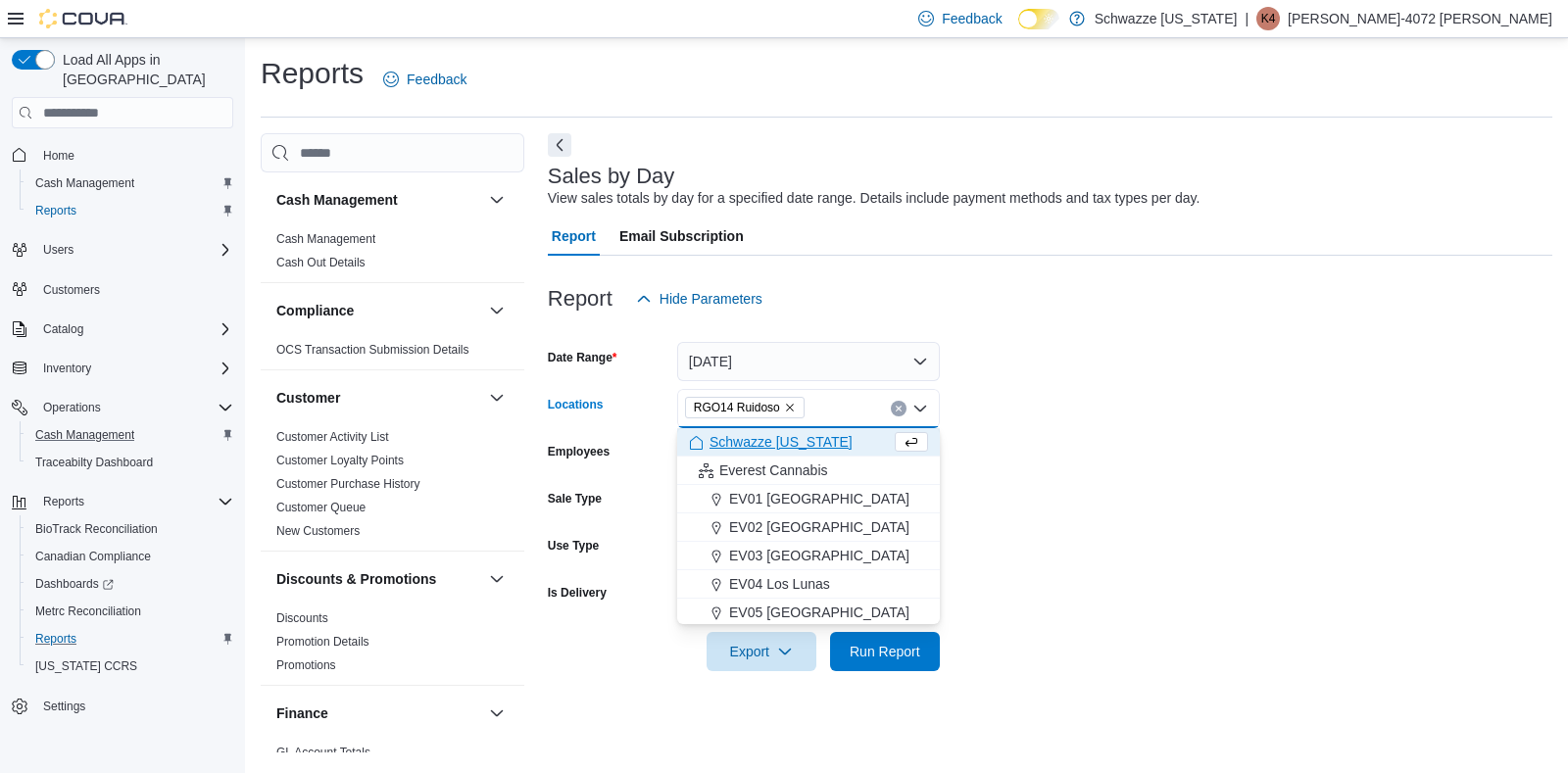
click at [1059, 505] on form "Date Range [DATE] Locations RGO14 Ruidoso Combo box. Selected. RGO14 Ruidoso. P…" at bounding box center [1050, 495] width 1004 height 353
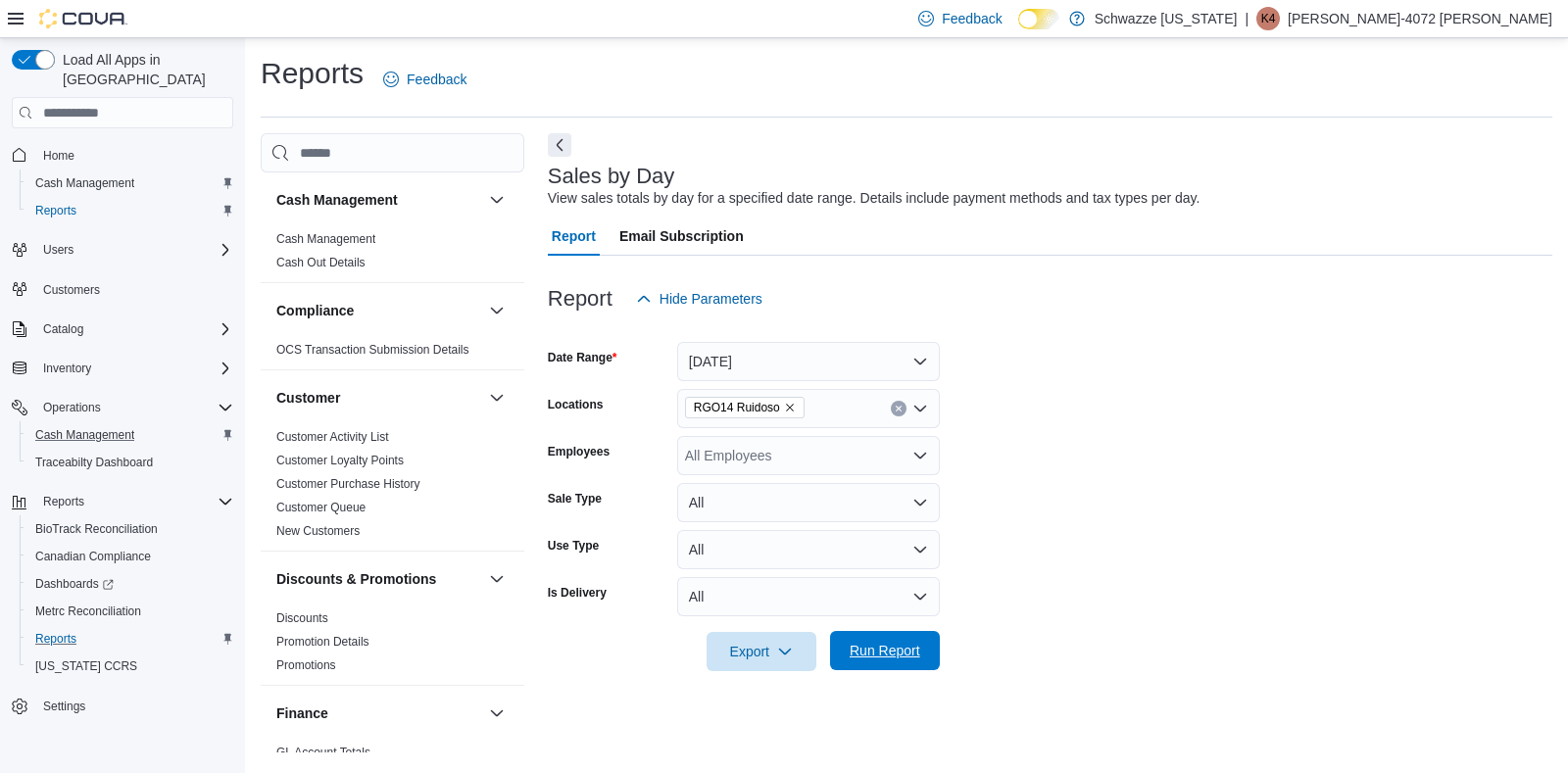
click at [900, 652] on span "Run Report" at bounding box center [885, 651] width 71 height 20
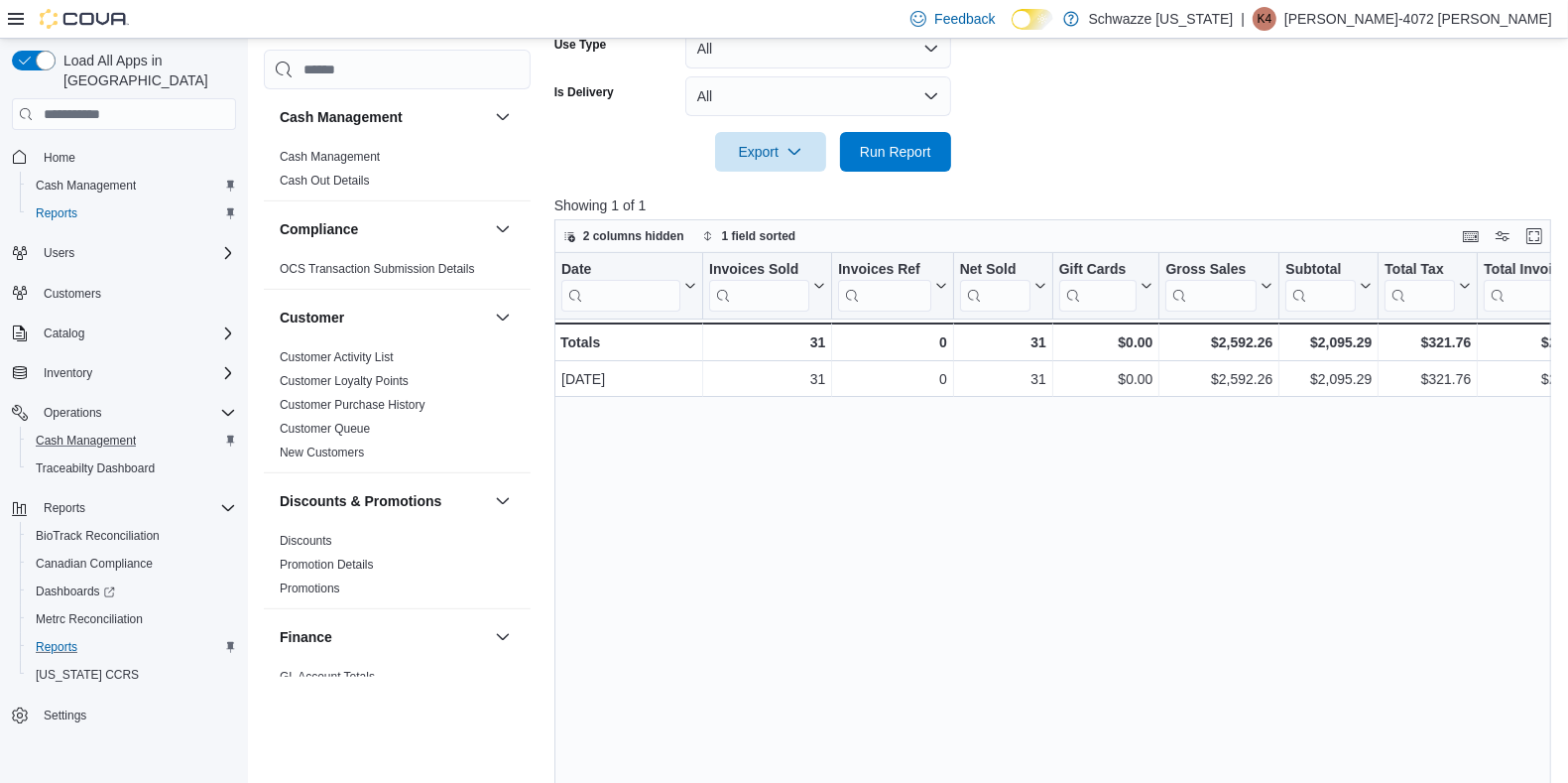
scroll to position [587, 0]
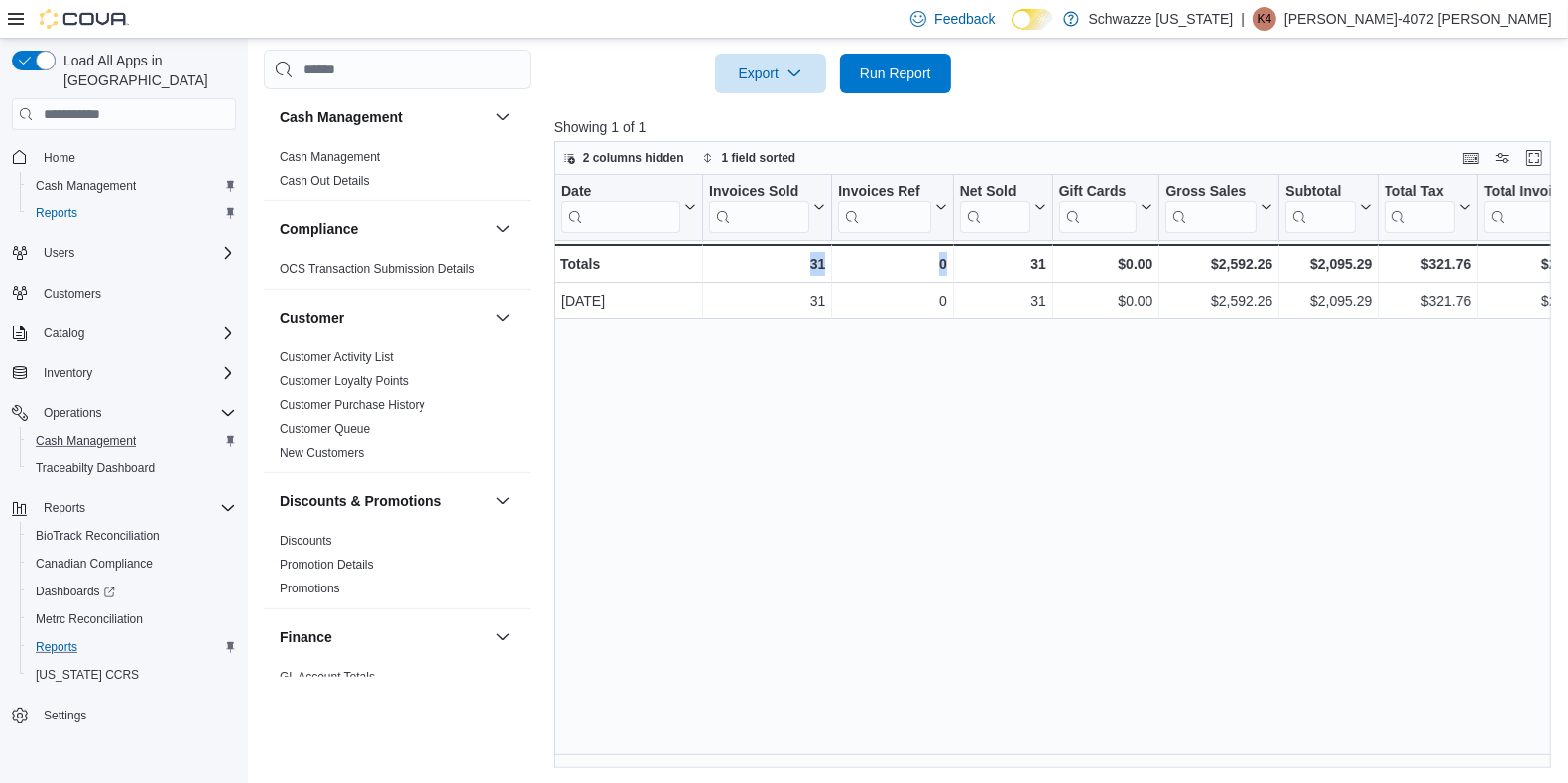
drag, startPoint x: 811, startPoint y: 752, endPoint x: 1029, endPoint y: 749, distance: 218.0
click at [1029, 749] on div "Date Click to view column header actions Invoices Sold Click to view column hea…" at bounding box center [1057, 471] width 1007 height 593
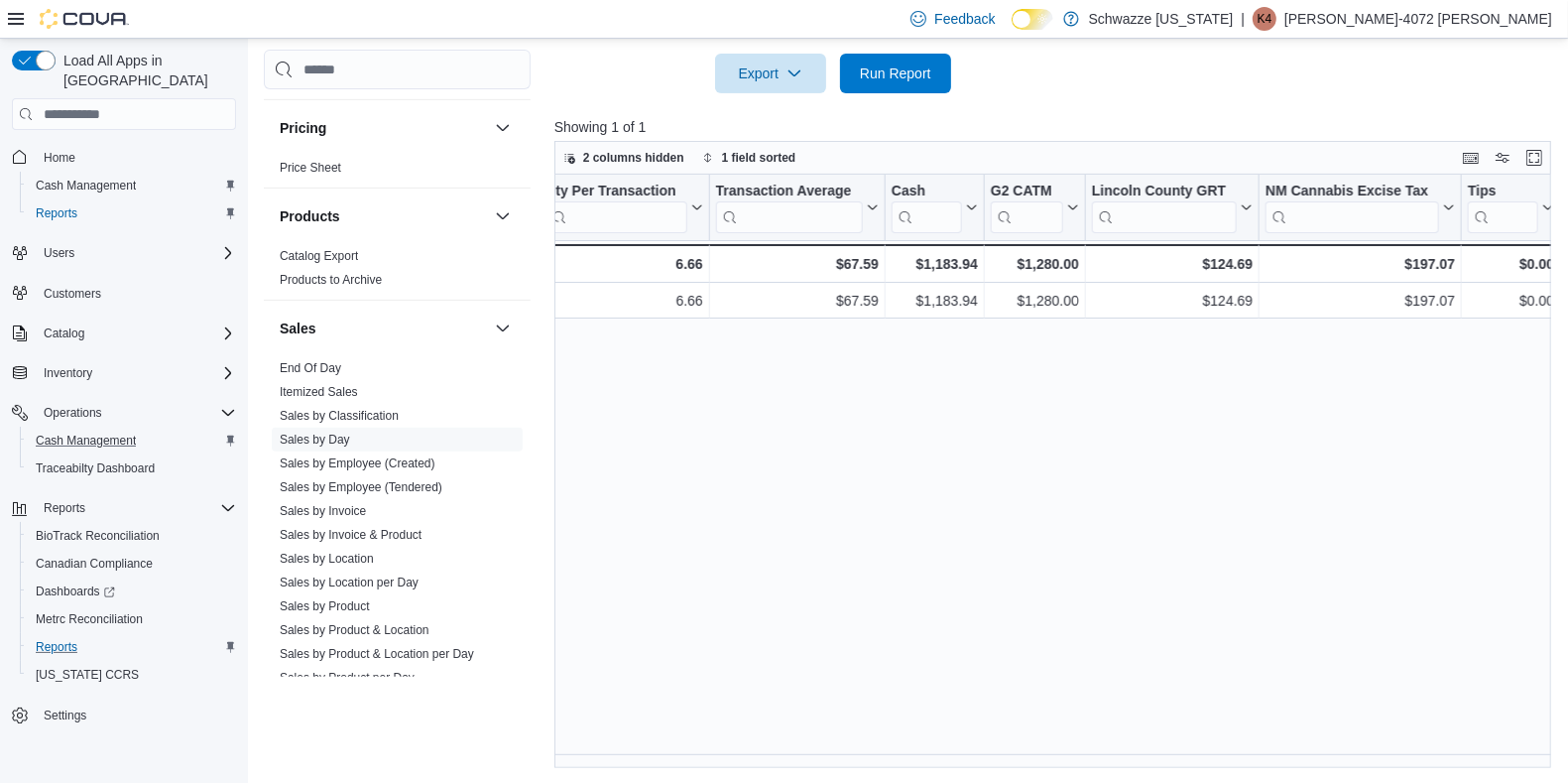
scroll to position [1409, 0]
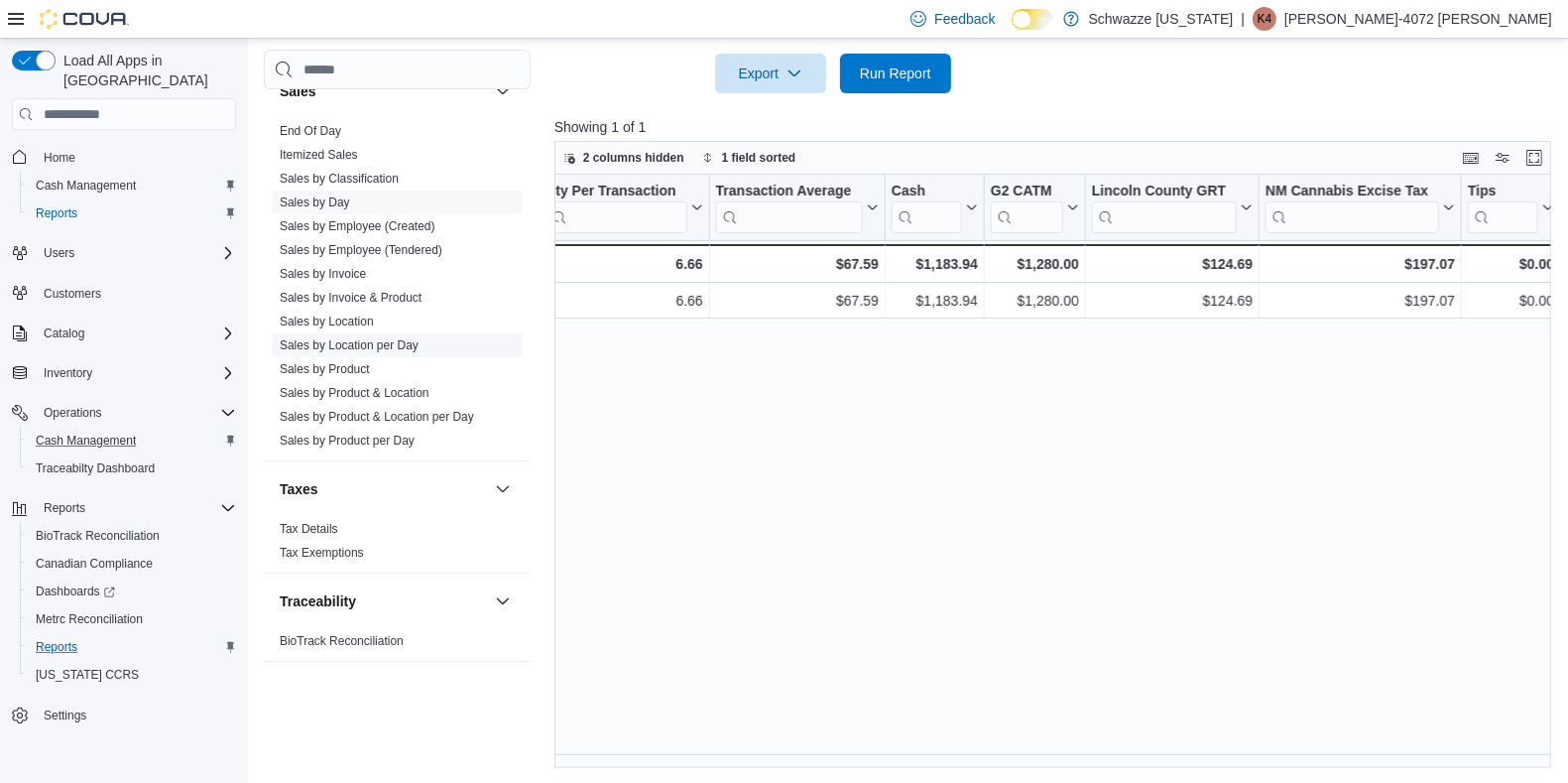
click at [369, 338] on link "Sales by Location per Day" at bounding box center [349, 345] width 139 height 14
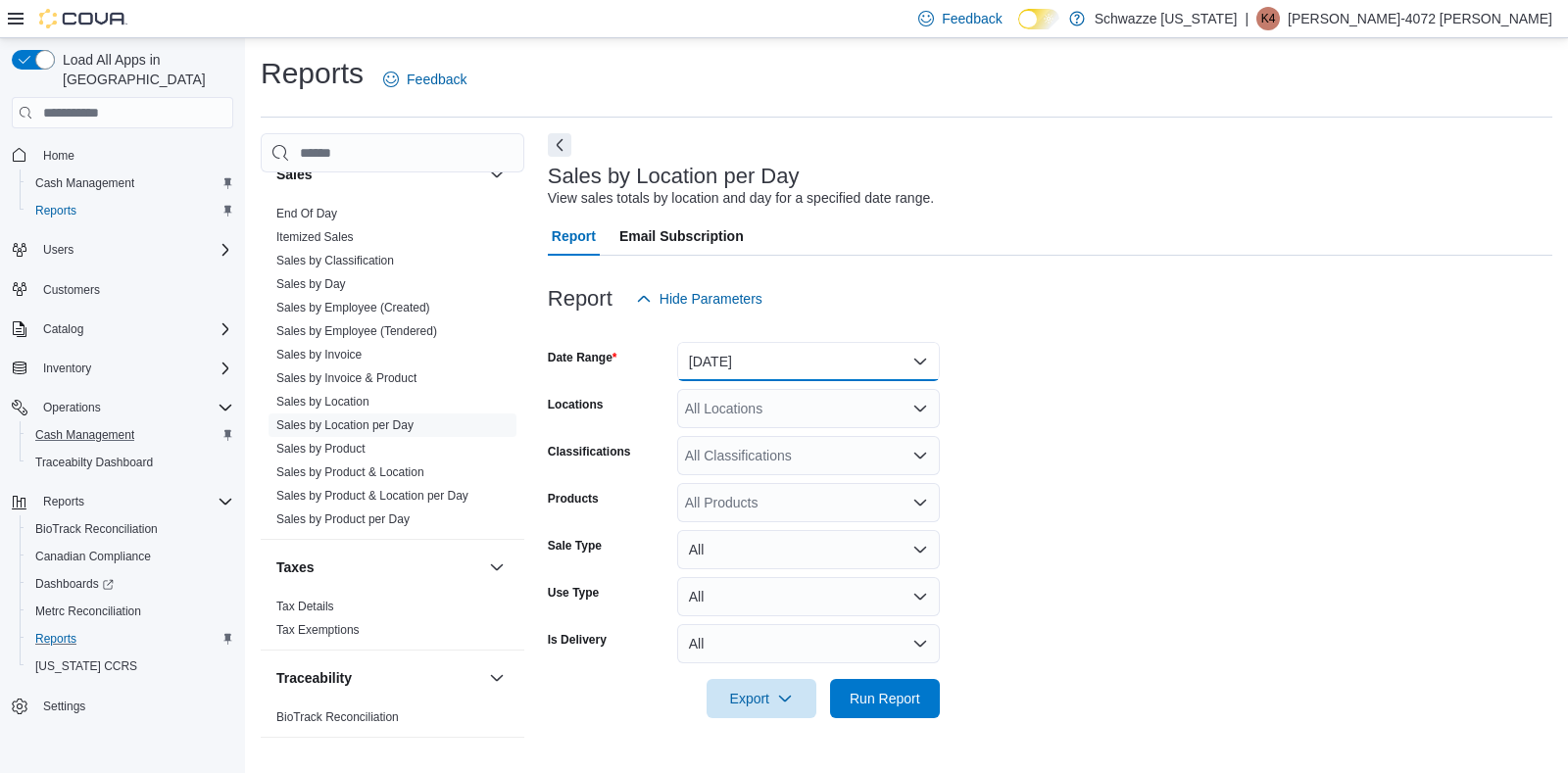
click at [893, 360] on button "[DATE]" at bounding box center [808, 362] width 263 height 39
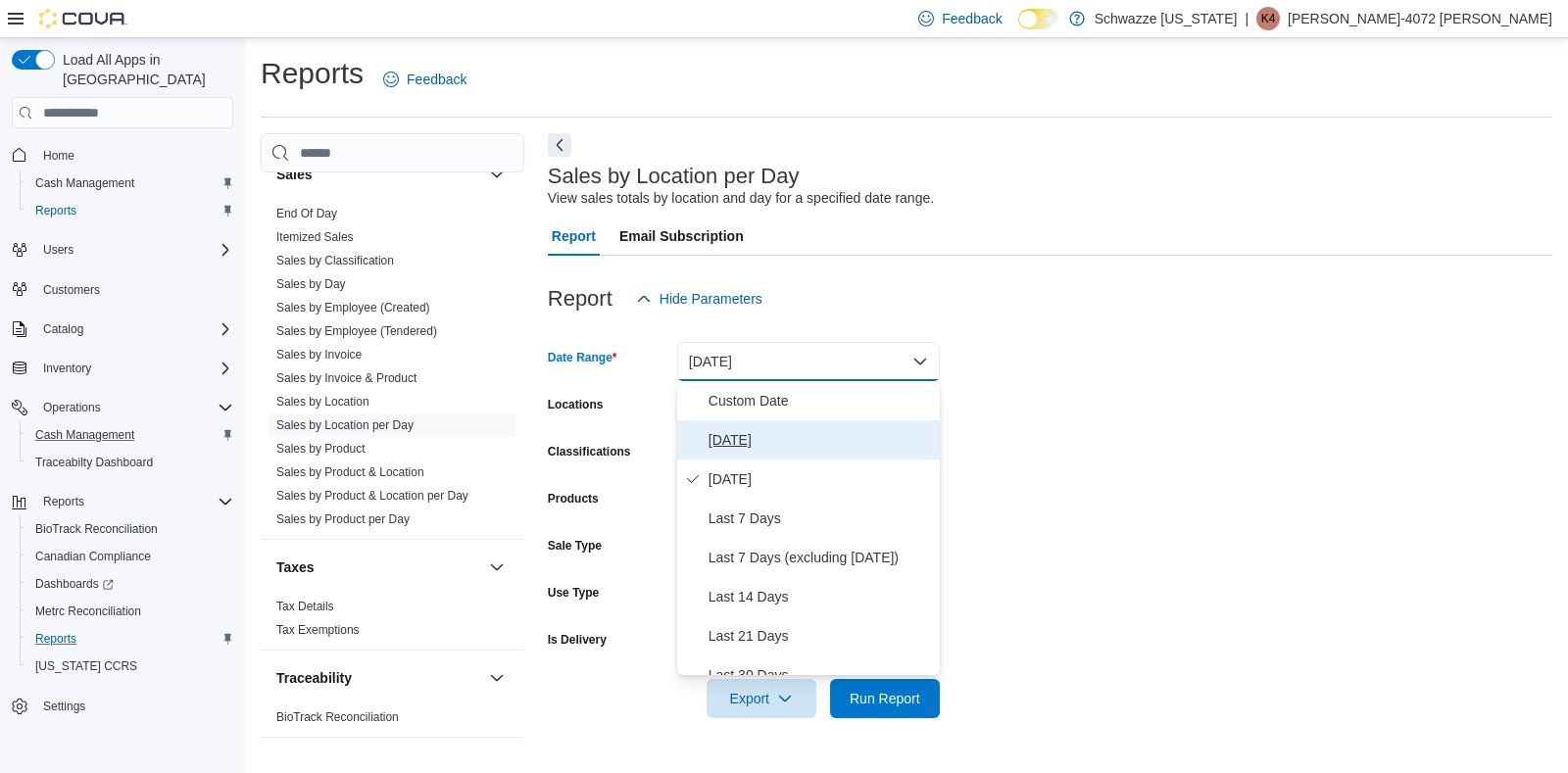
click at [731, 432] on span "[DATE]" at bounding box center [820, 440] width 223 height 24
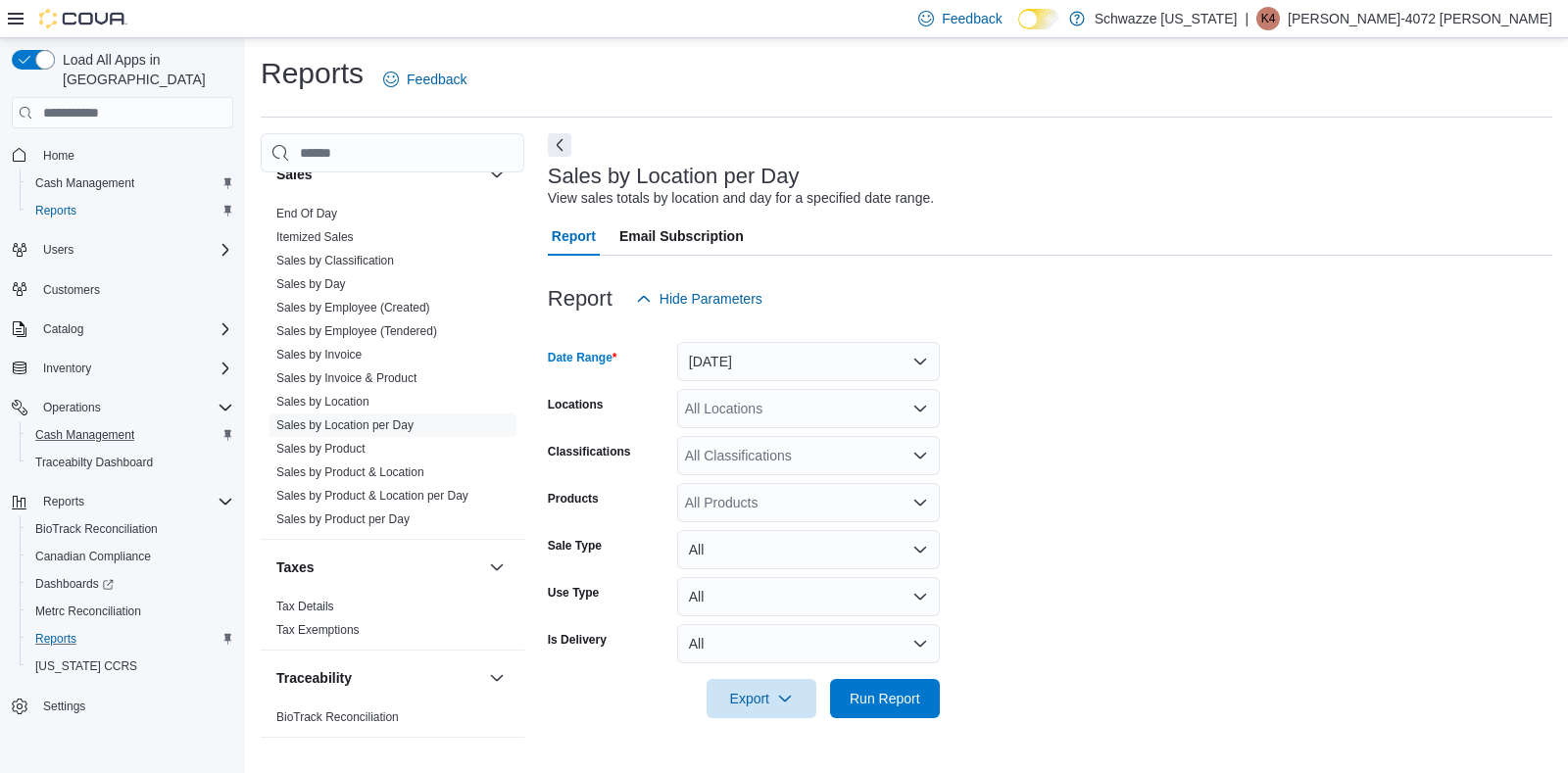
click at [810, 411] on div "All Locations" at bounding box center [808, 409] width 263 height 39
type input "***"
click at [808, 448] on span "RGO14 Ruidoso" at bounding box center [779, 442] width 101 height 20
click at [971, 451] on form "Date Range [DATE] Locations RGO14 Ruidoso Classifications All Classifications P…" at bounding box center [1050, 518] width 1004 height 400
click at [905, 692] on span "Run Report" at bounding box center [885, 698] width 71 height 20
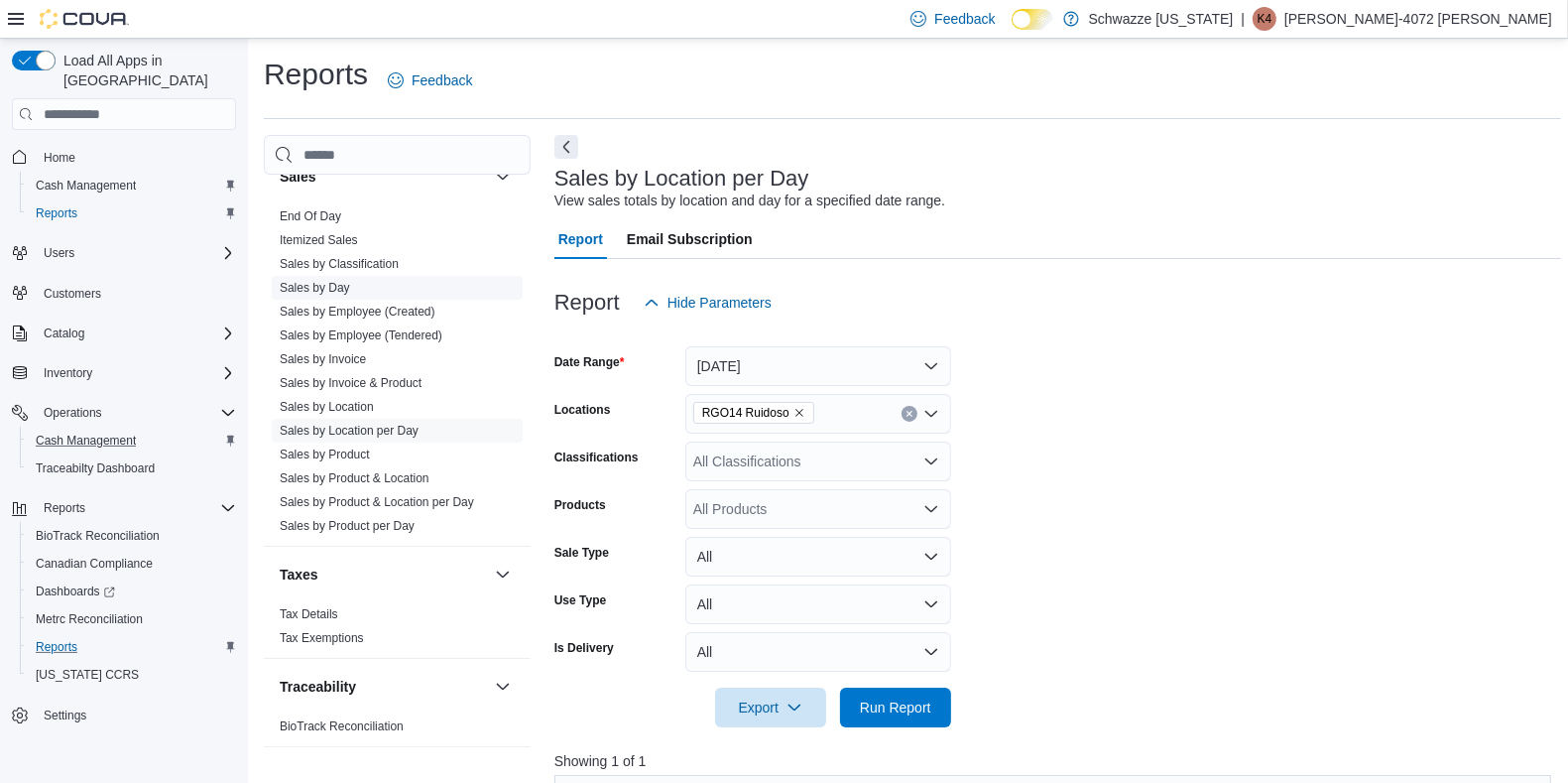
click at [322, 281] on link "Sales by Day" at bounding box center [314, 288] width 70 height 14
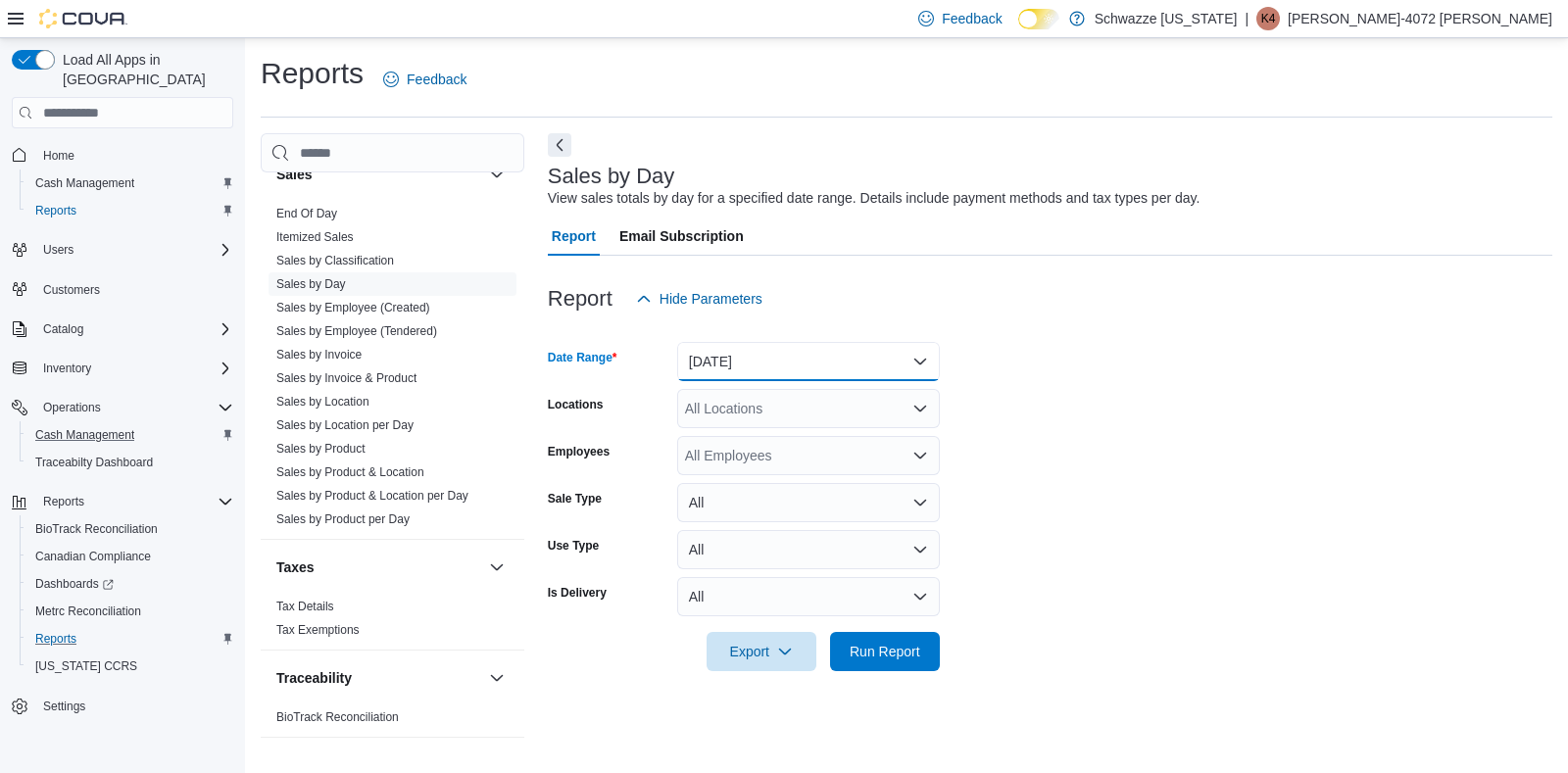
click at [926, 358] on button "[DATE]" at bounding box center [808, 362] width 263 height 39
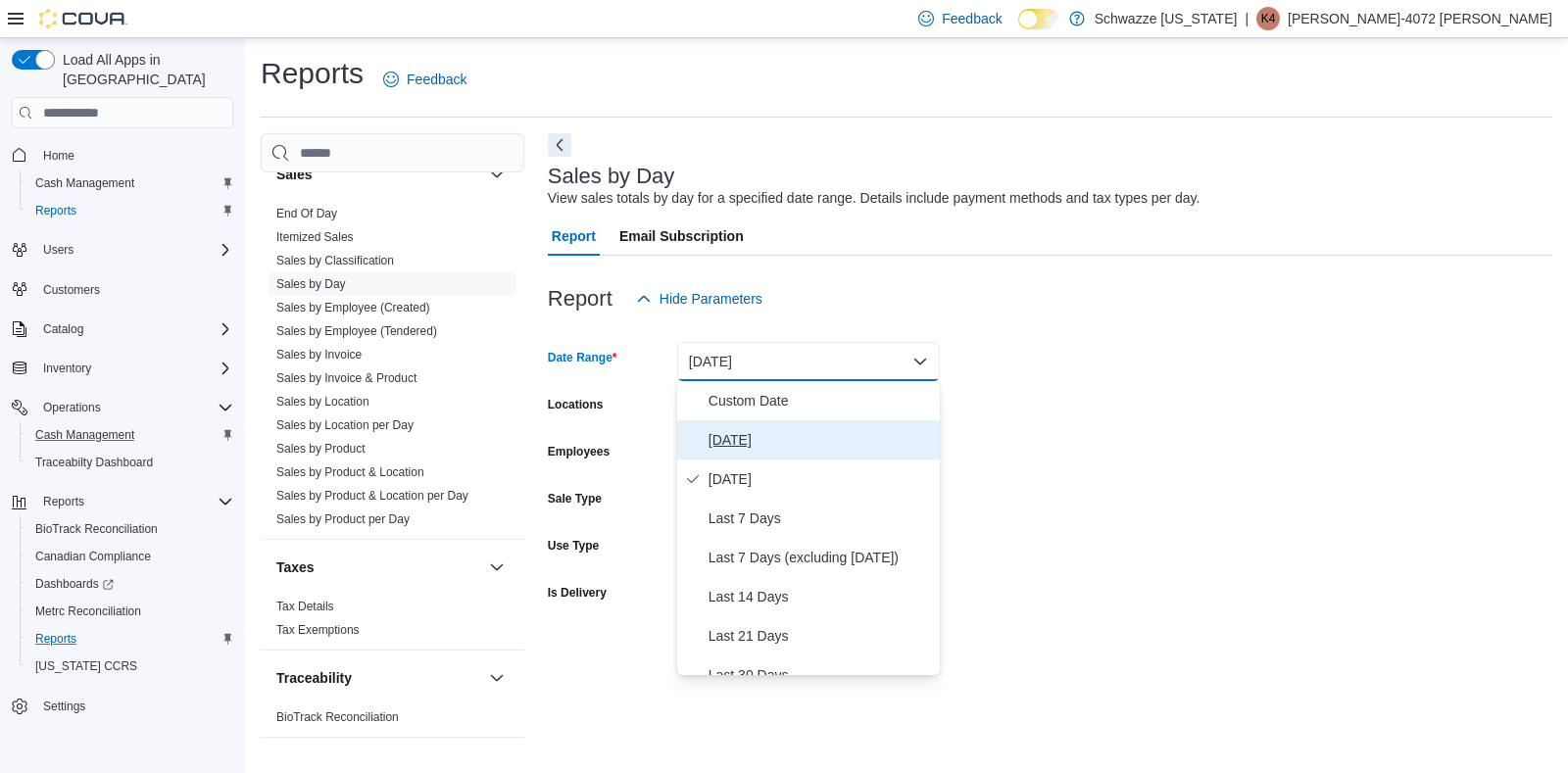
click at [726, 429] on span "[DATE]" at bounding box center [820, 440] width 223 height 24
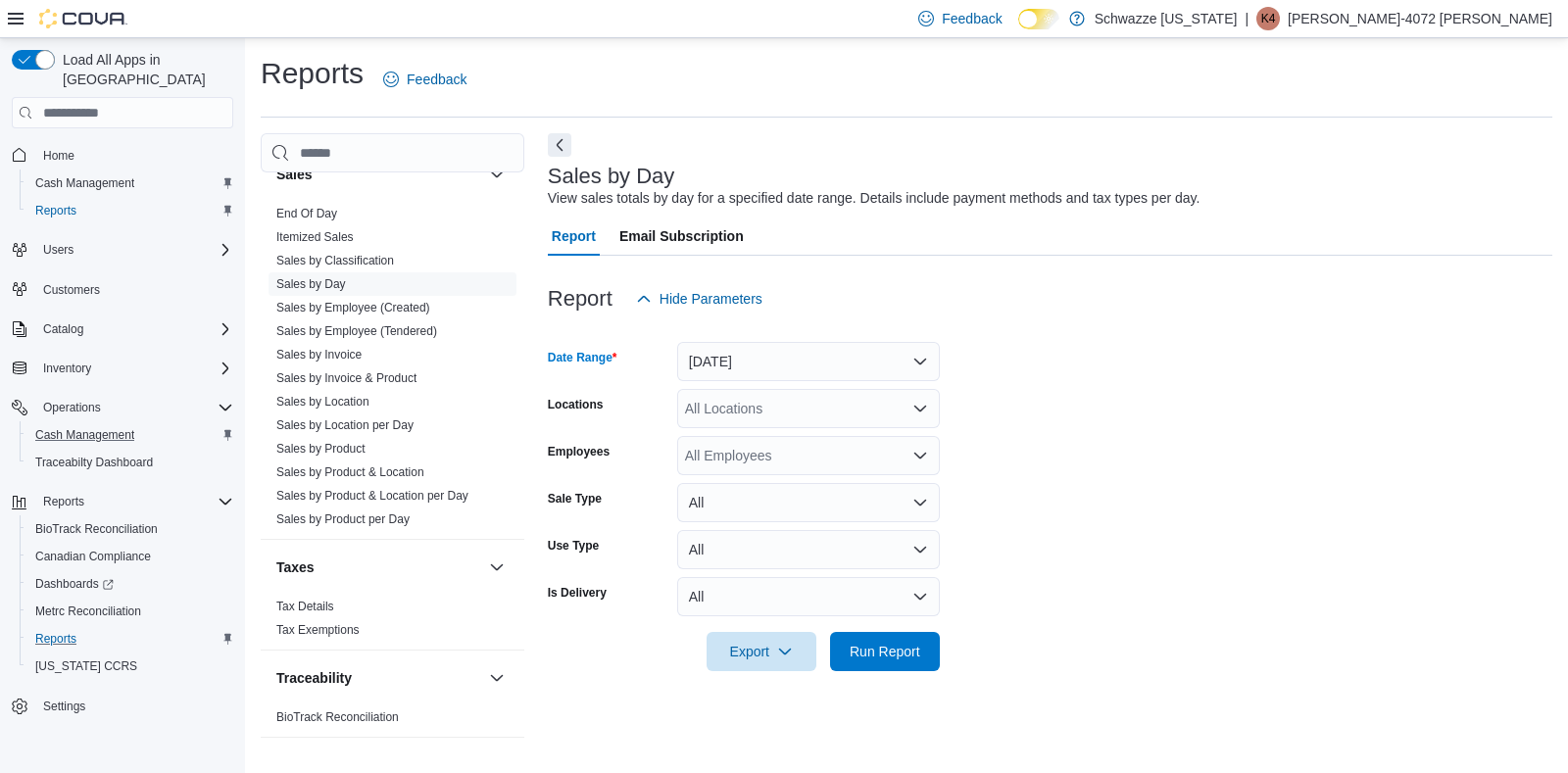
click at [759, 400] on div "All Locations" at bounding box center [808, 409] width 263 height 39
type input "***"
click at [772, 440] on span "RGO14 Ruidoso" at bounding box center [779, 442] width 101 height 20
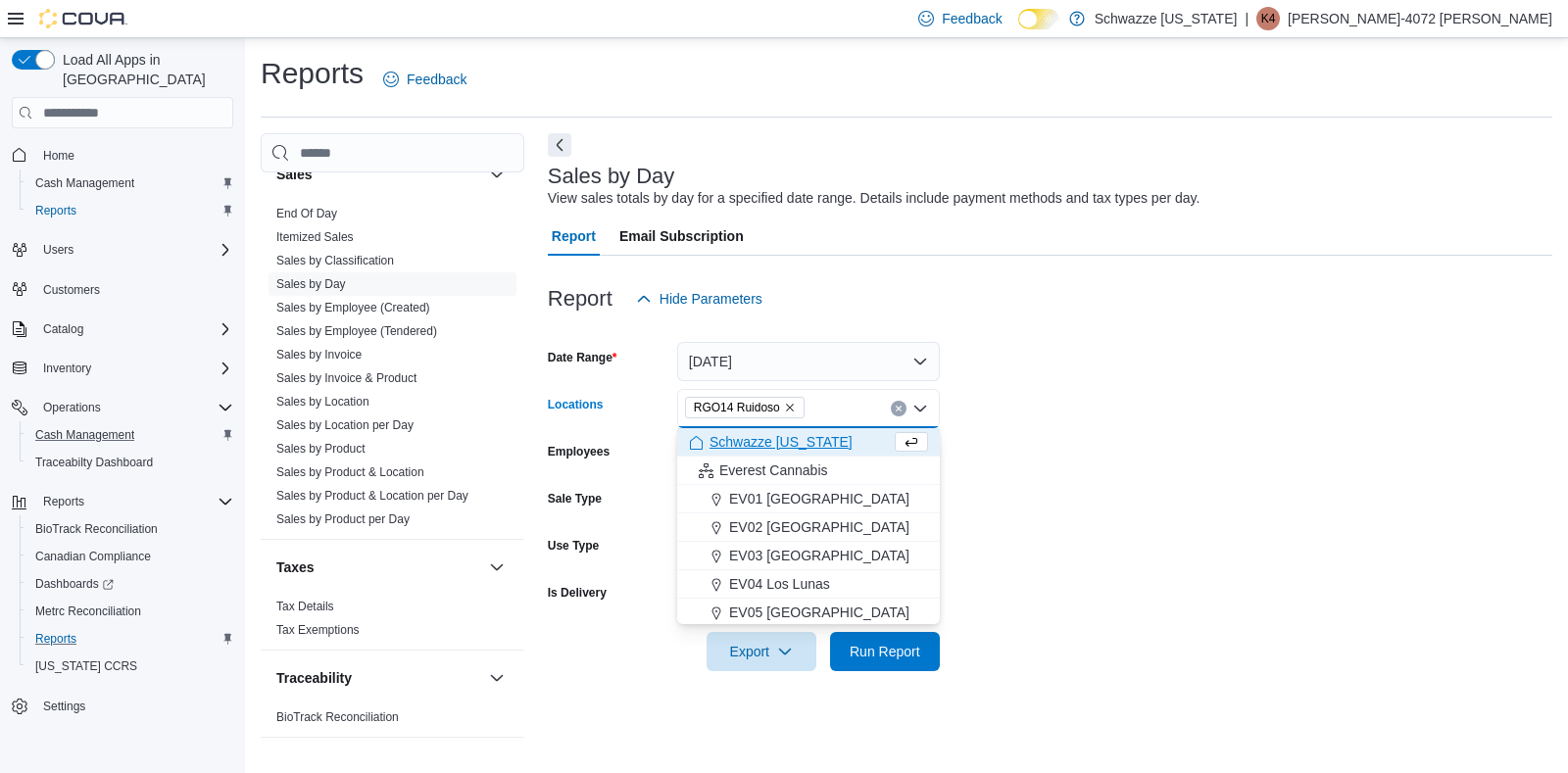
click at [1241, 460] on form "Date Range [DATE] Locations RGO14 Ruidoso Combo box. Selected. RGO14 Ruidoso. P…" at bounding box center [1050, 495] width 1004 height 353
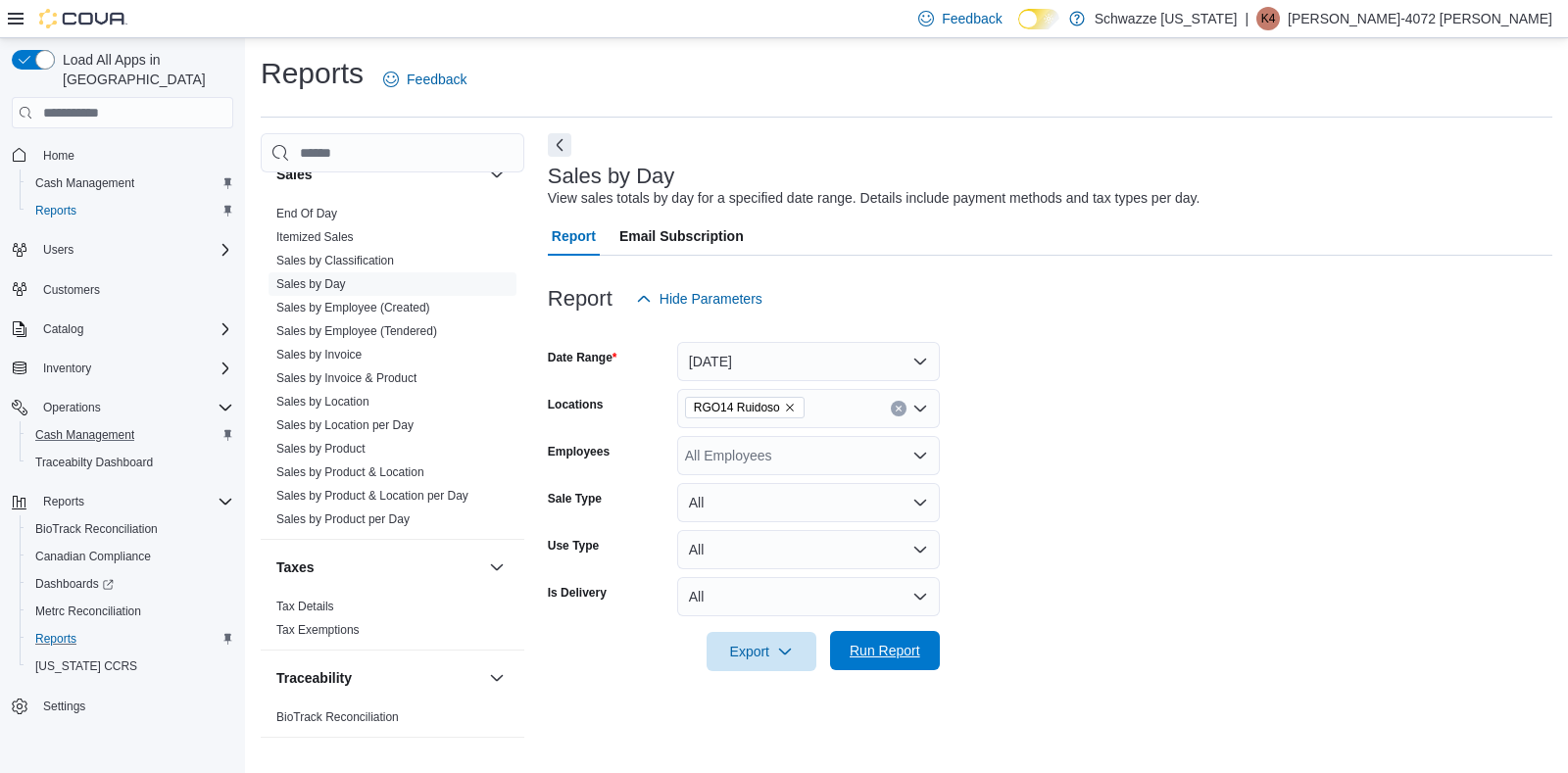
click at [890, 641] on span "Run Report" at bounding box center [885, 651] width 86 height 39
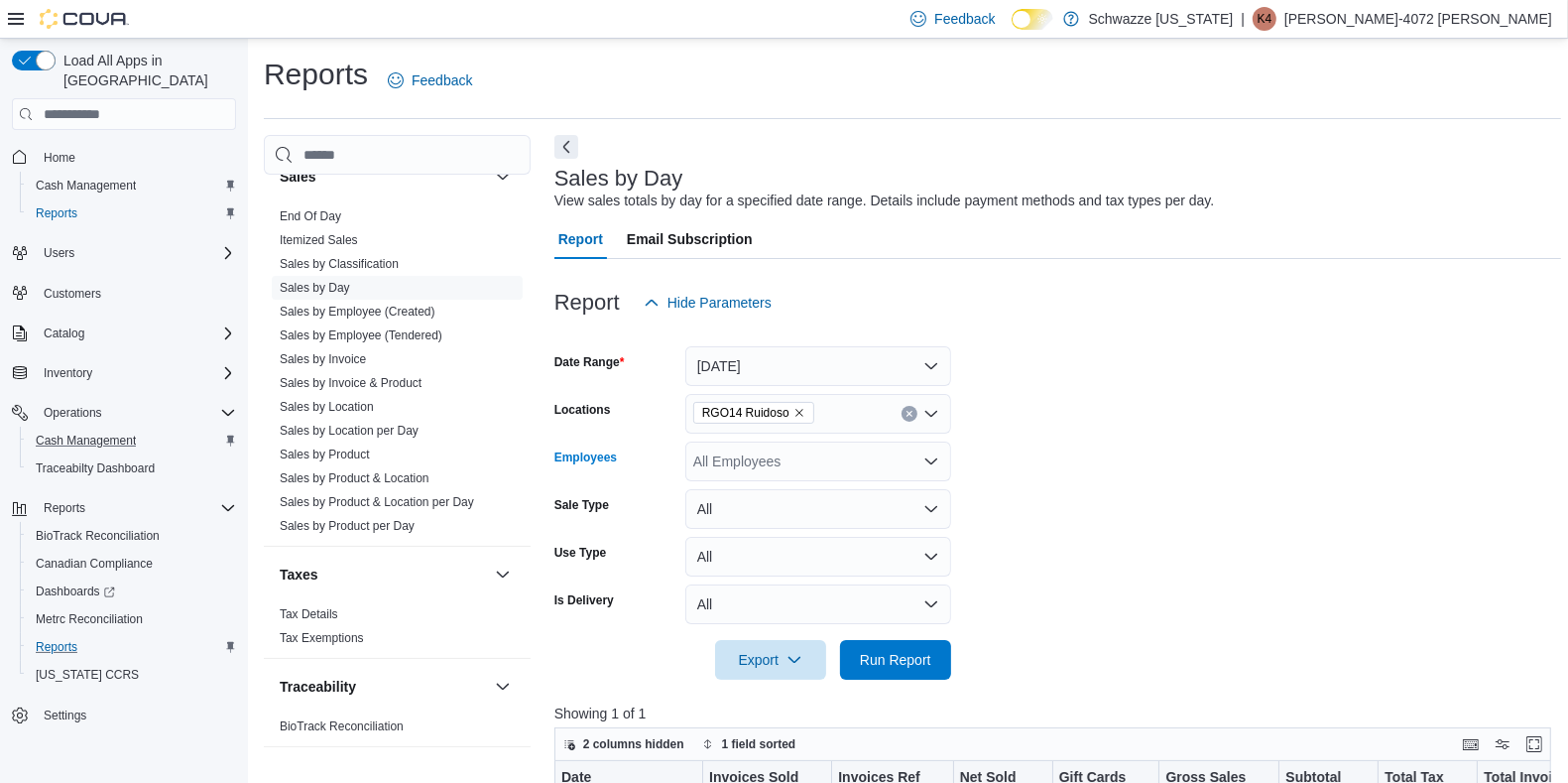
click at [773, 477] on div "All Employees" at bounding box center [818, 461] width 266 height 40
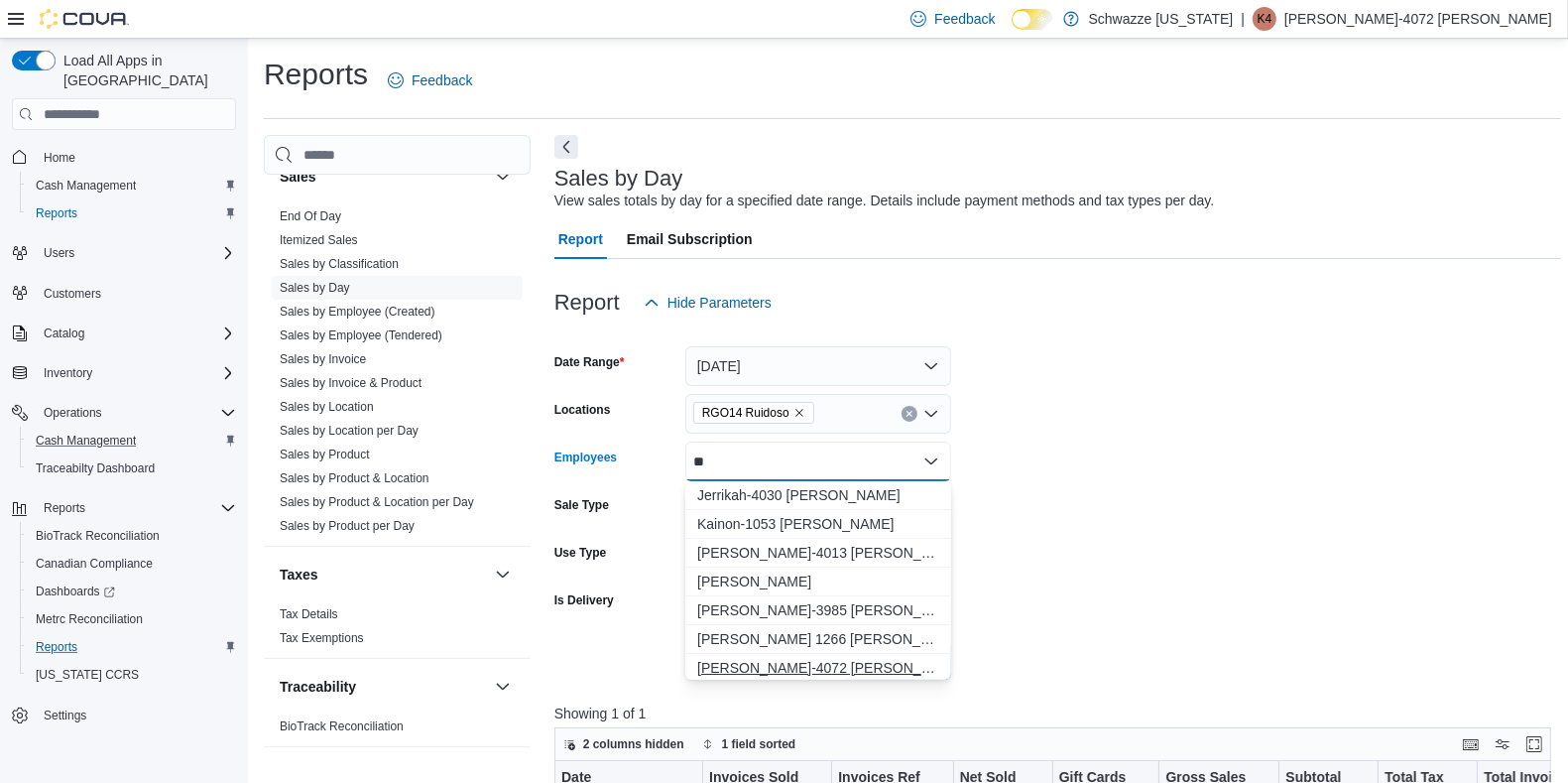
type input "**"
click at [803, 668] on span "[PERSON_NAME]-4072 [PERSON_NAME]" at bounding box center [818, 668] width 242 height 20
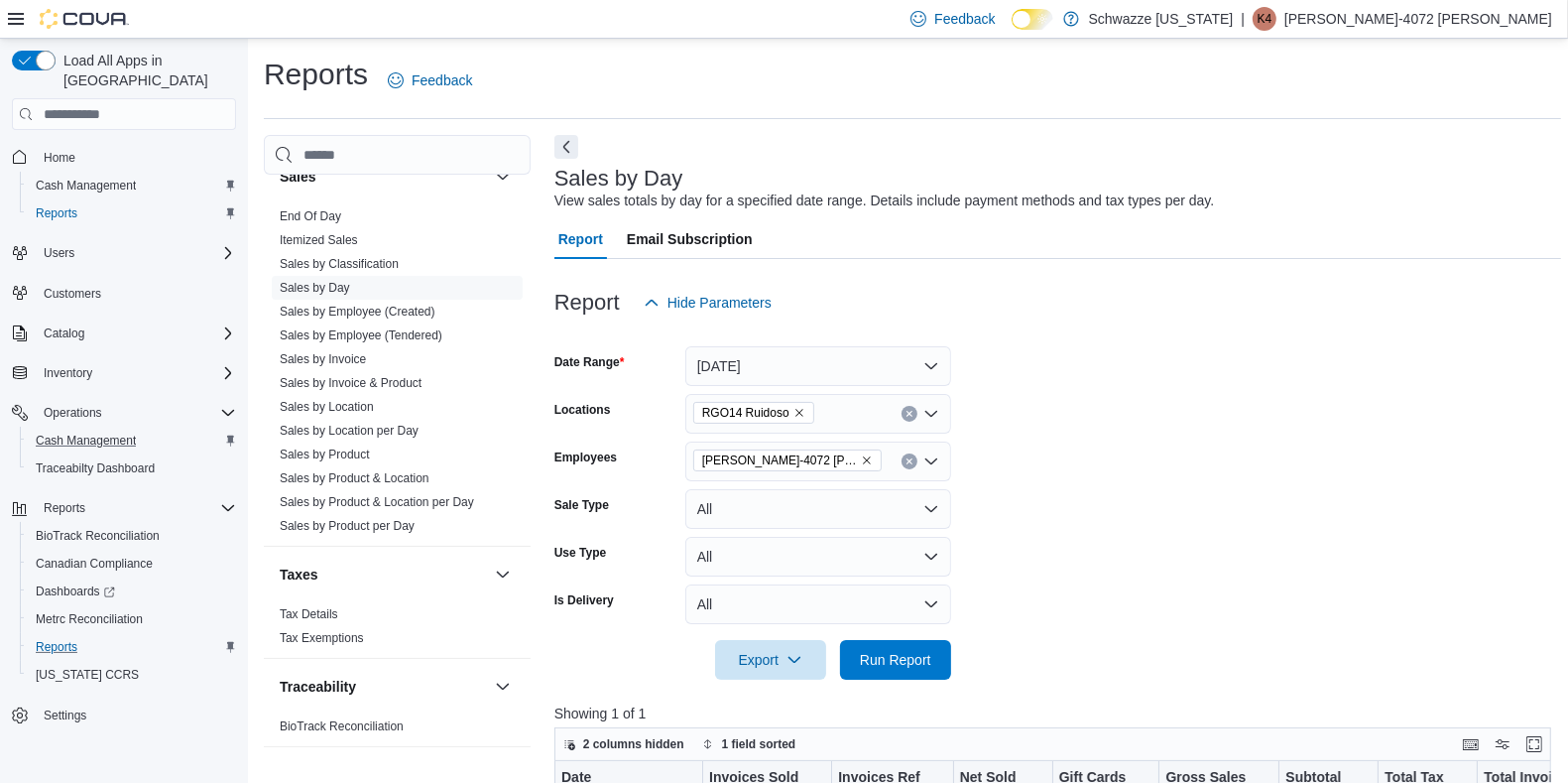
click at [1332, 504] on form "Date Range [DATE] Locations RGO14 Ruidoso Employees [PERSON_NAME]-4072 [PERSON_…" at bounding box center [1057, 501] width 1007 height 357
click at [927, 656] on span "Run Report" at bounding box center [896, 659] width 71 height 20
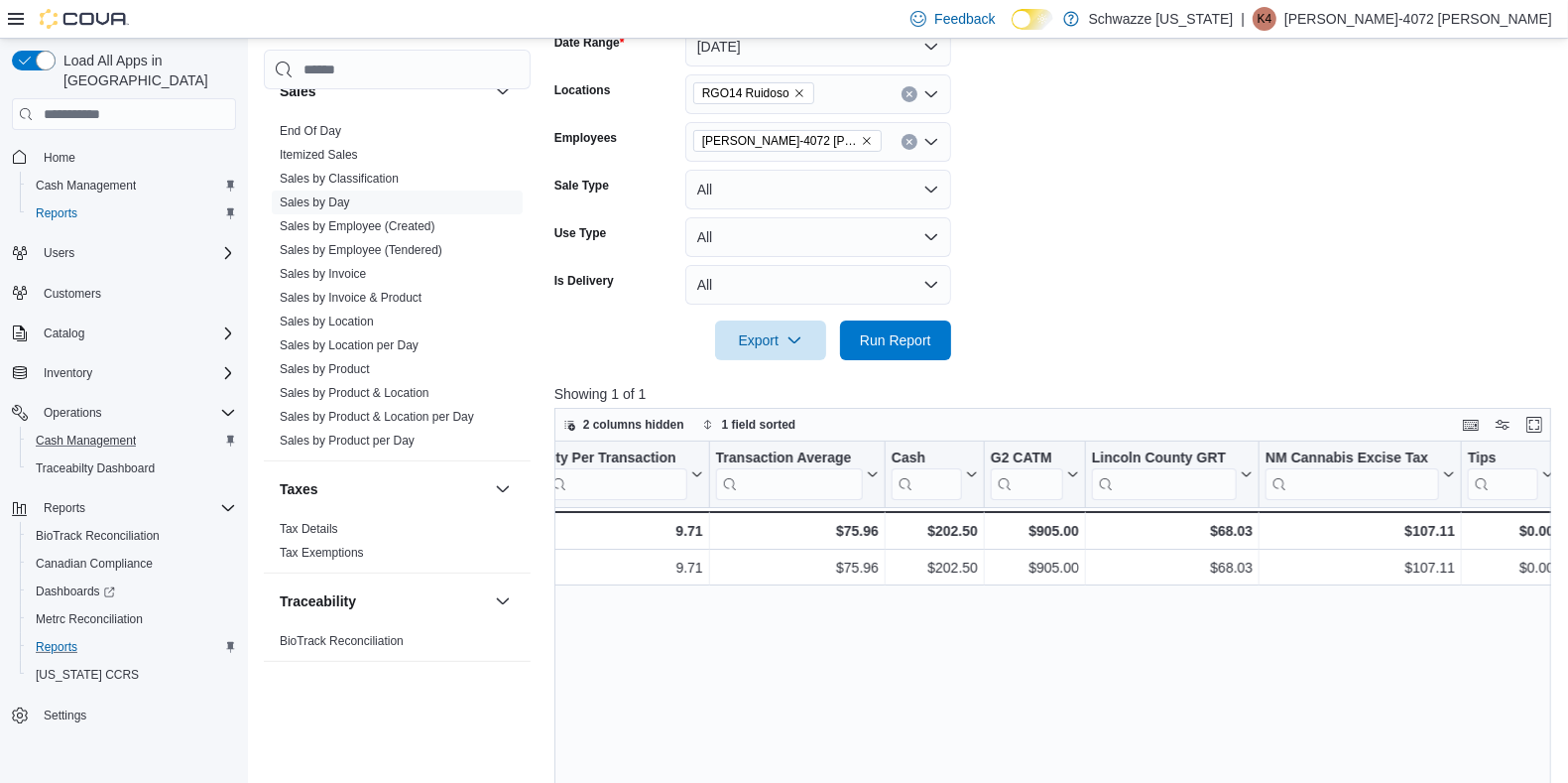
scroll to position [141, 0]
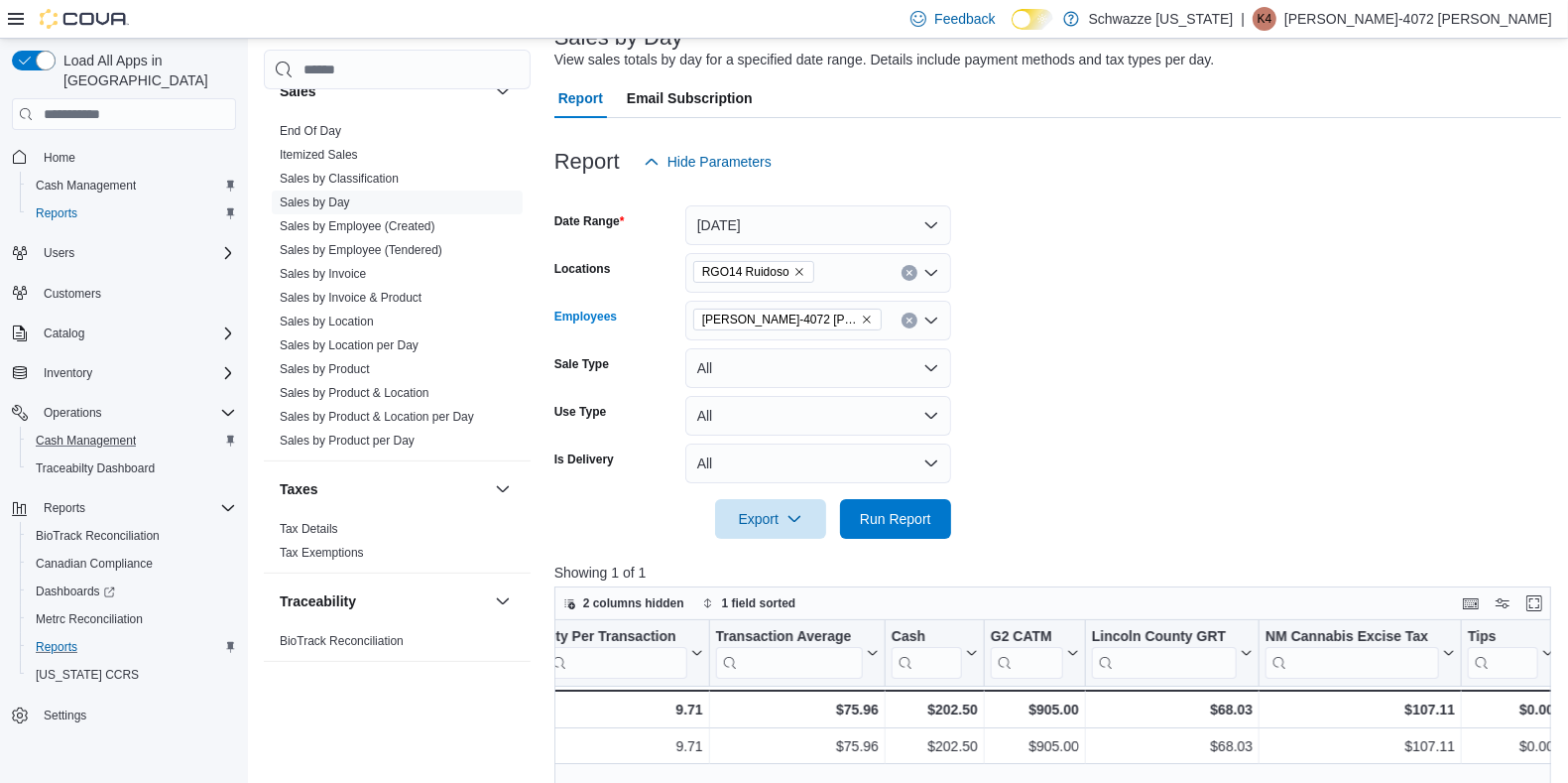
click at [863, 317] on icon "Remove Karen-4072 Collazo from selection in this group" at bounding box center [867, 321] width 8 height 8
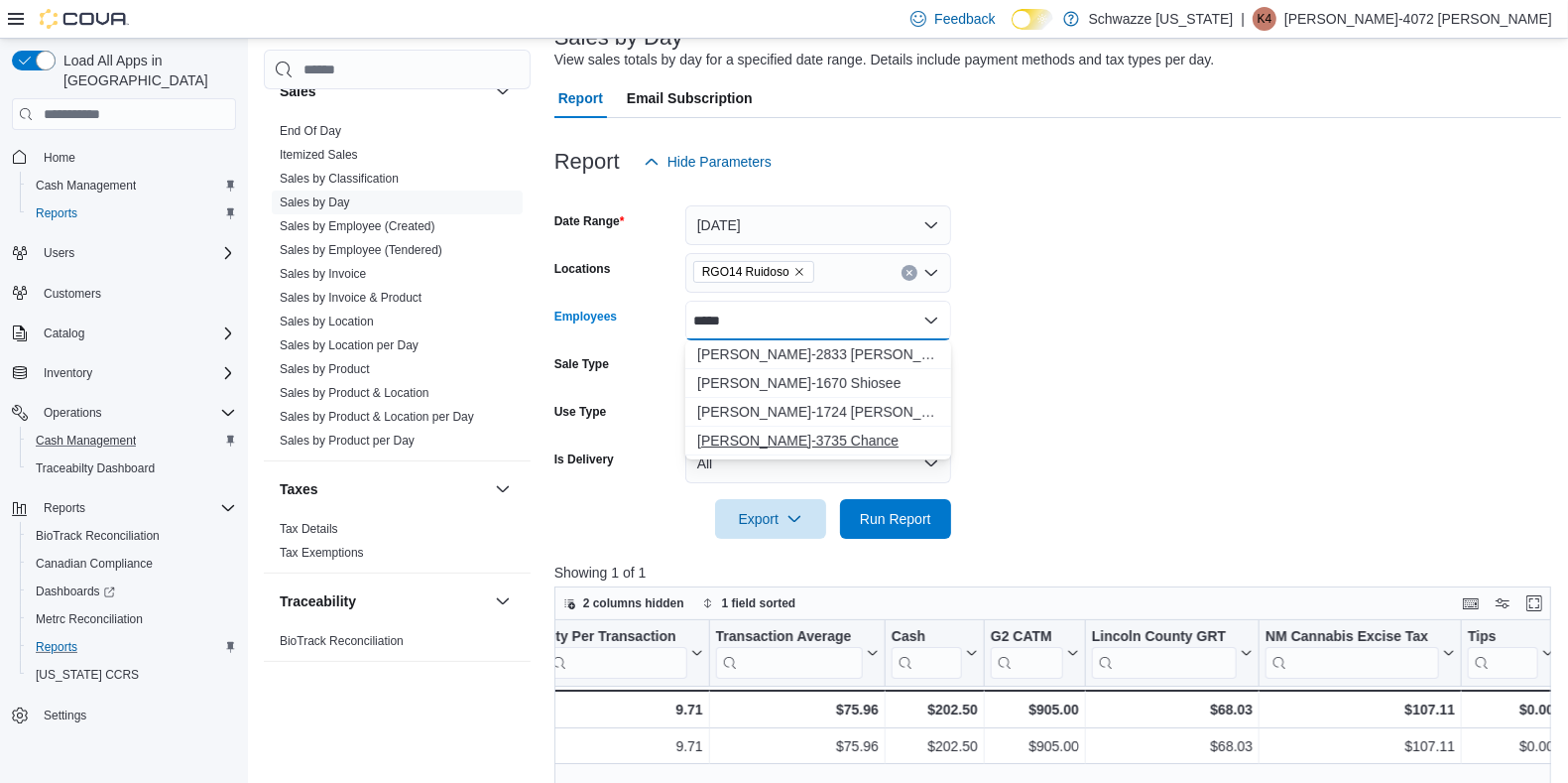
type input "*****"
click at [791, 437] on span "[PERSON_NAME]-3735 Chance" at bounding box center [818, 441] width 242 height 20
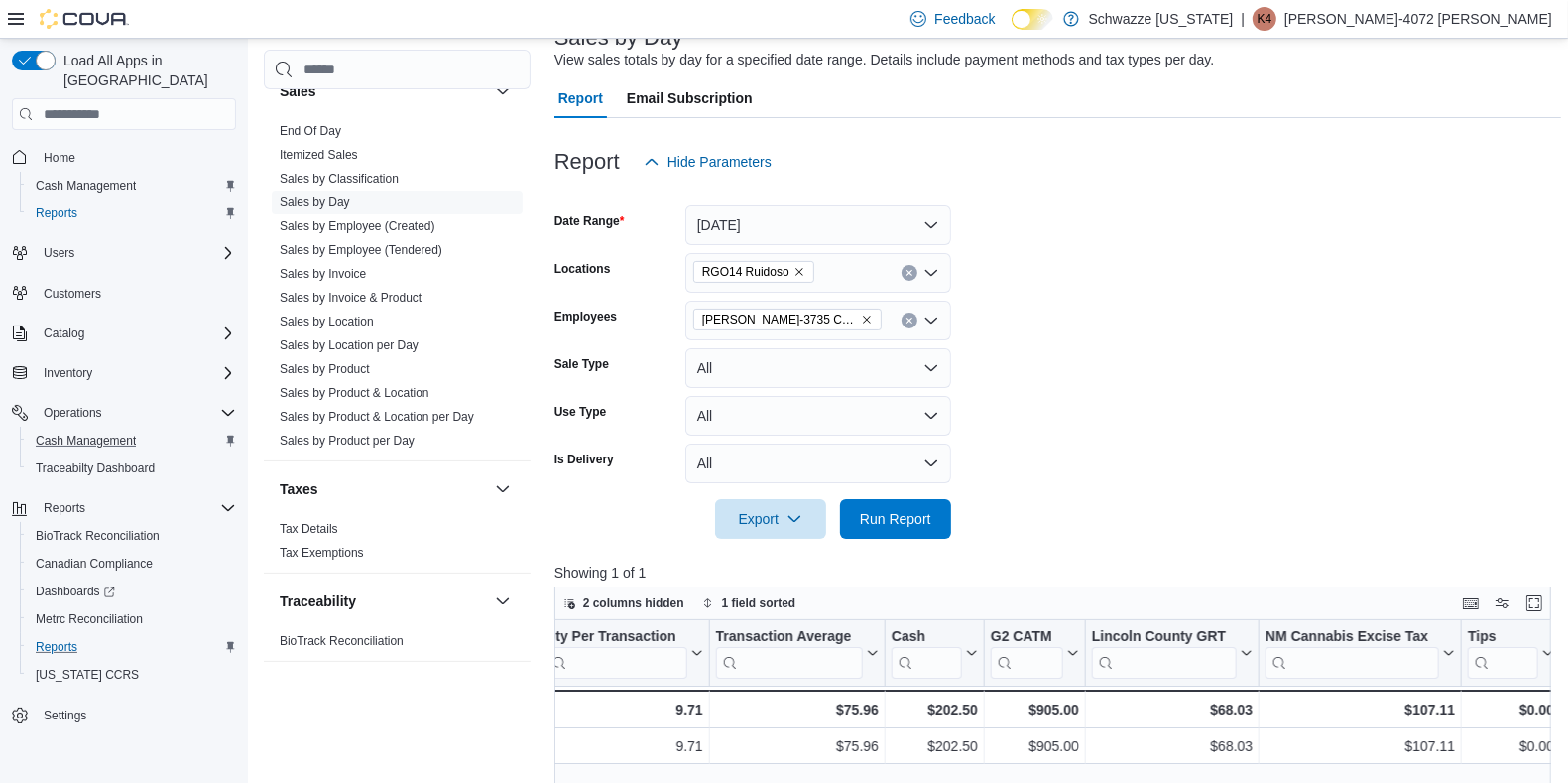
click at [1235, 350] on form "Date Range [DATE] Locations RGO14 Ruidoso Employees [PERSON_NAME]-3735 Chance S…" at bounding box center [1057, 360] width 1007 height 357
click at [907, 511] on span "Run Report" at bounding box center [896, 518] width 71 height 20
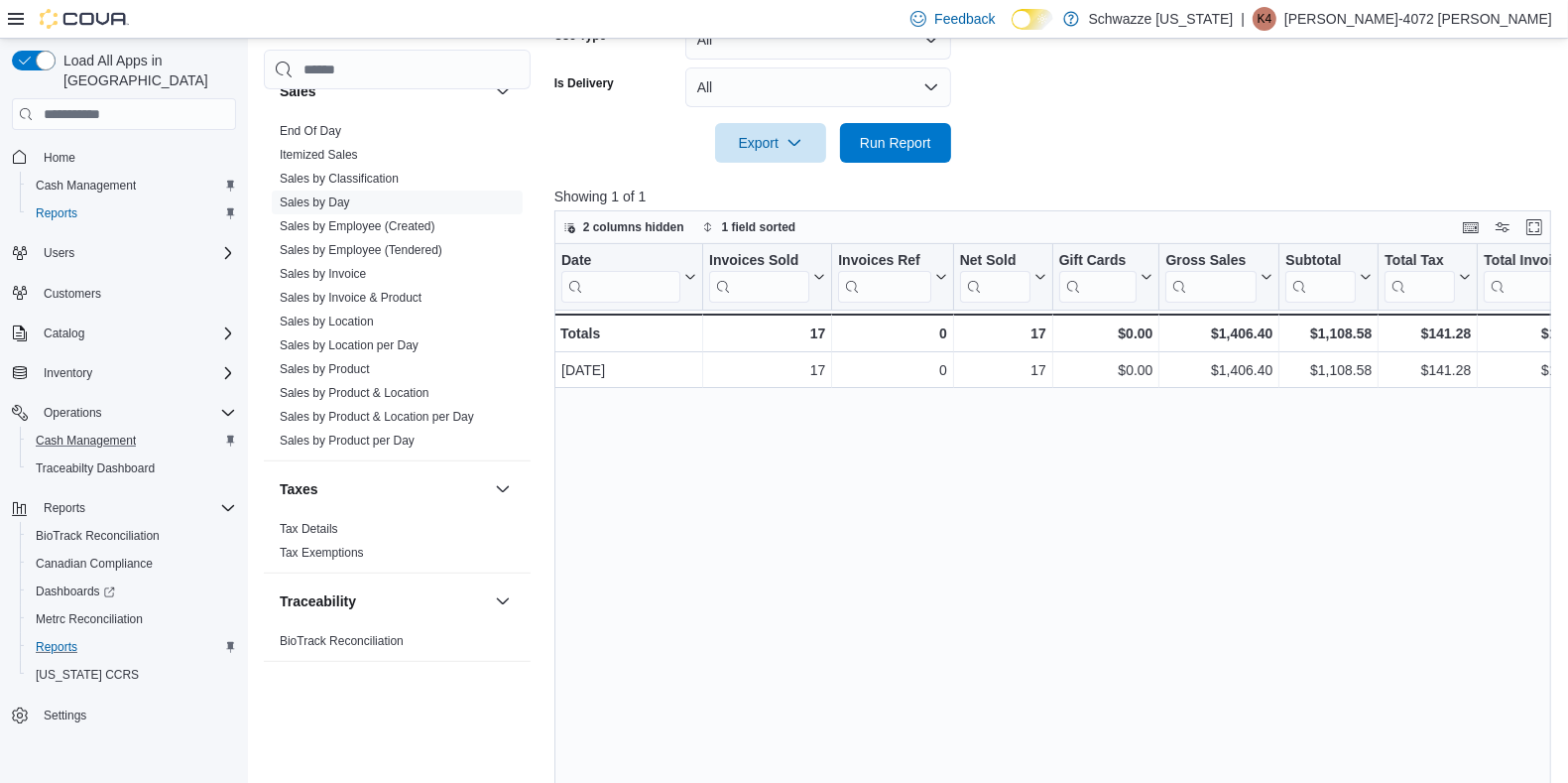
scroll to position [587, 0]
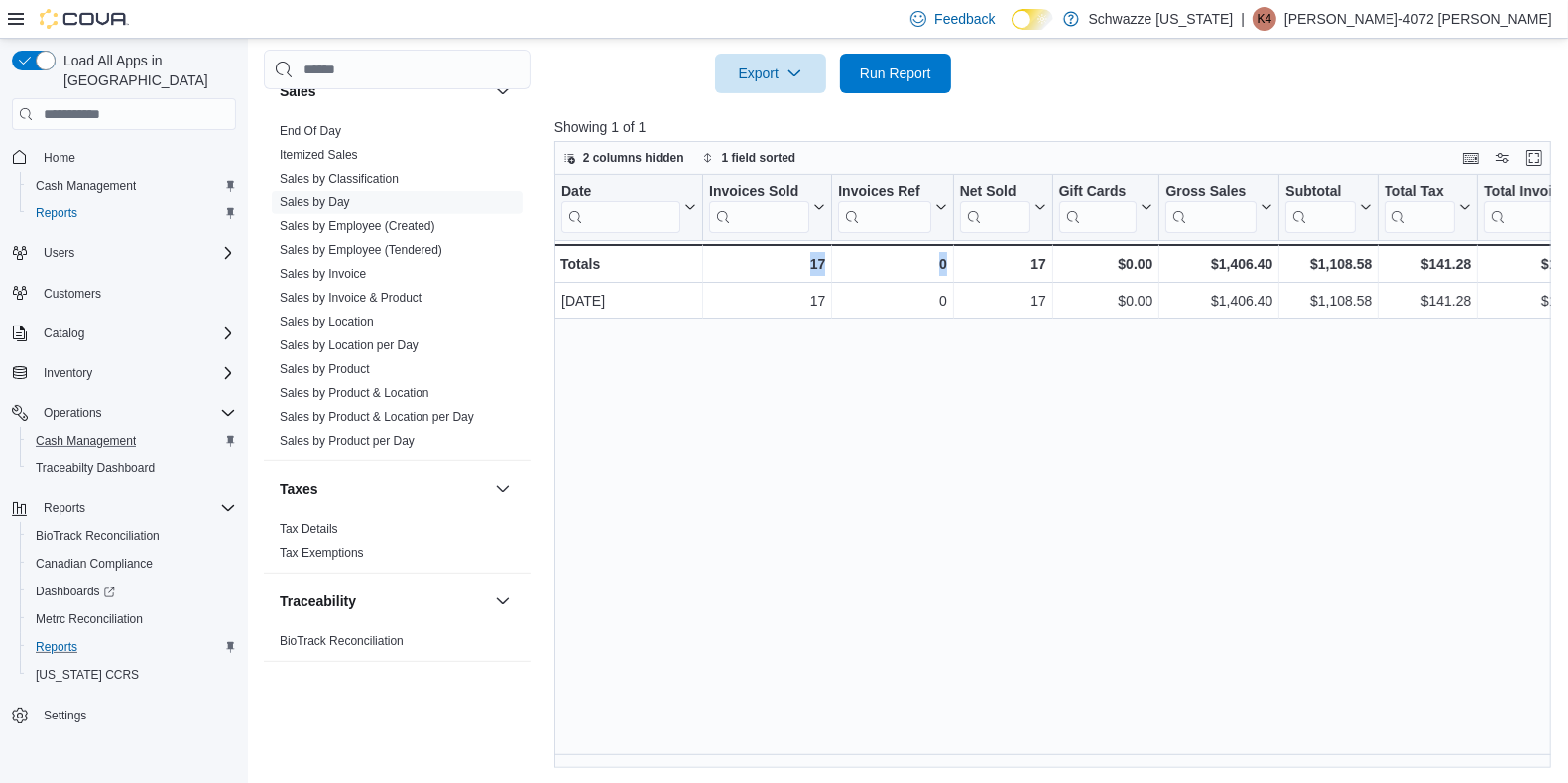
drag, startPoint x: 710, startPoint y: 752, endPoint x: 1020, endPoint y: 762, distance: 310.2
click at [1020, 762] on div "Date Click to view column header actions Invoices Sold Click to view column hea…" at bounding box center [1057, 471] width 1007 height 593
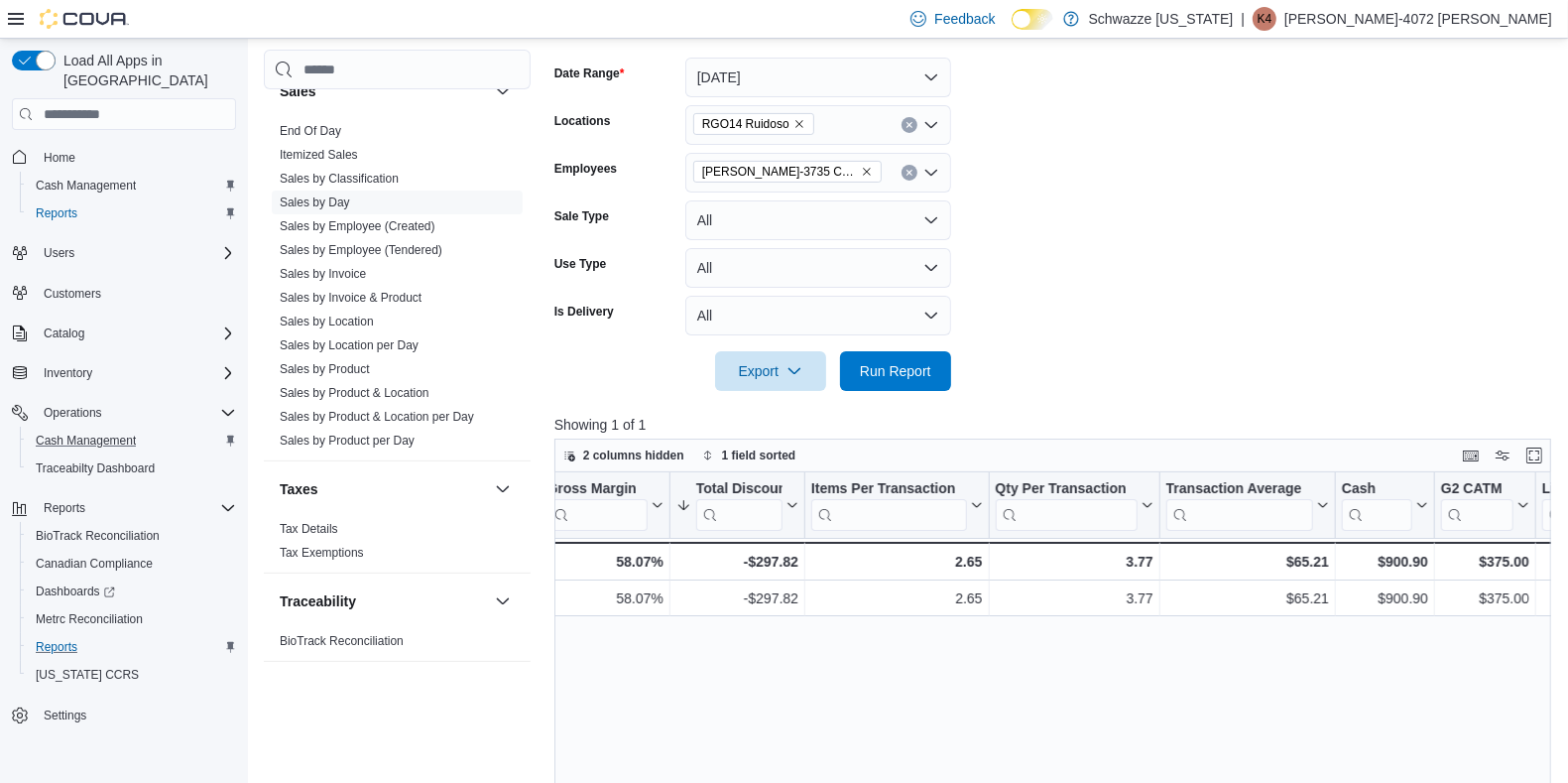
scroll to position [127, 0]
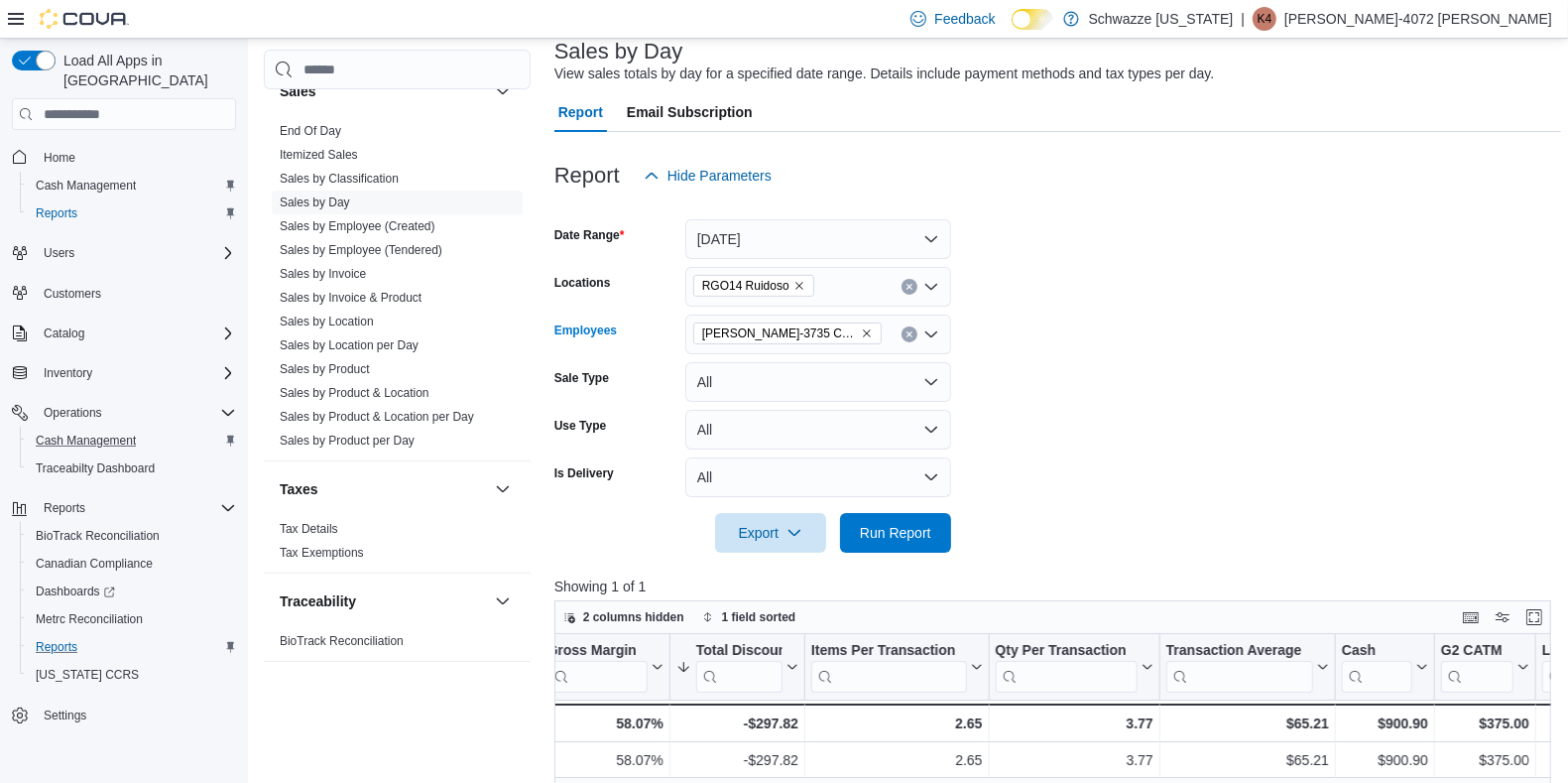
click at [809, 326] on span "[PERSON_NAME]-3735 Chance" at bounding box center [787, 333] width 171 height 20
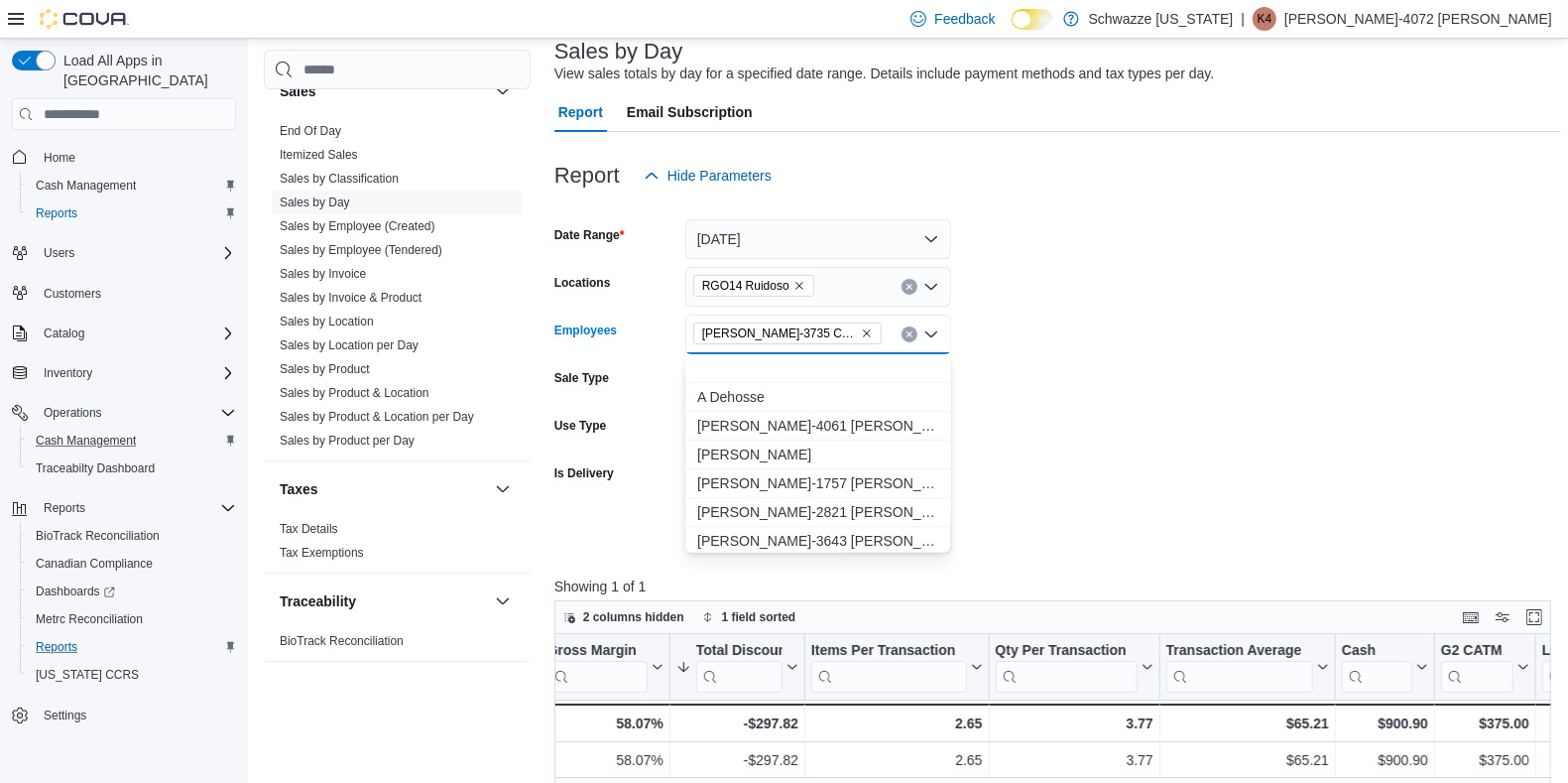
click at [863, 331] on icon "Remove Taylor-3735 Chance from selection in this group" at bounding box center [867, 334] width 8 height 8
click at [1444, 356] on form "Date Range [DATE] Locations RGO14 Ruidoso Employees All Employees Combo box. Se…" at bounding box center [1057, 374] width 1007 height 357
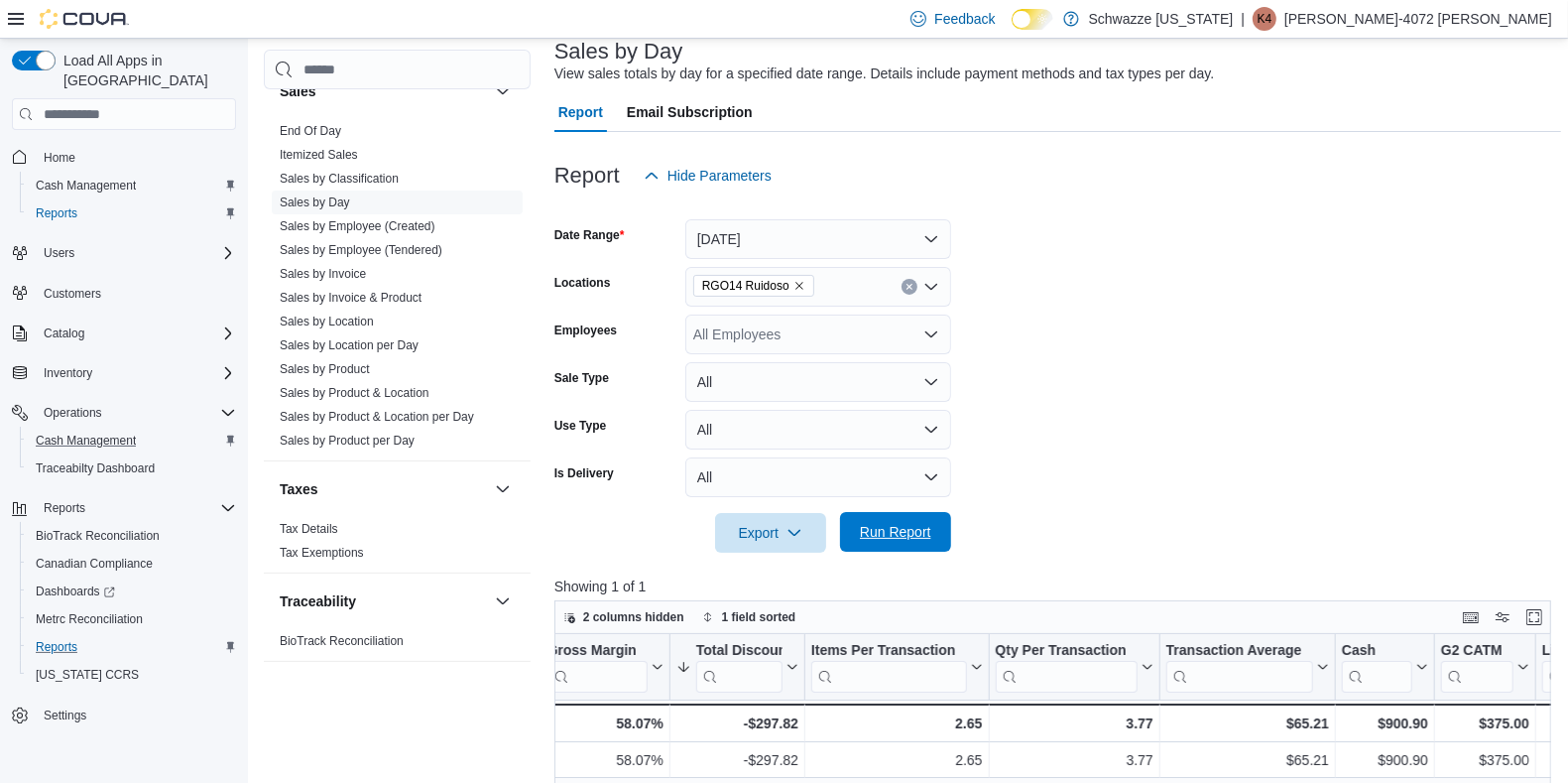
click at [911, 533] on span "Run Report" at bounding box center [896, 532] width 71 height 20
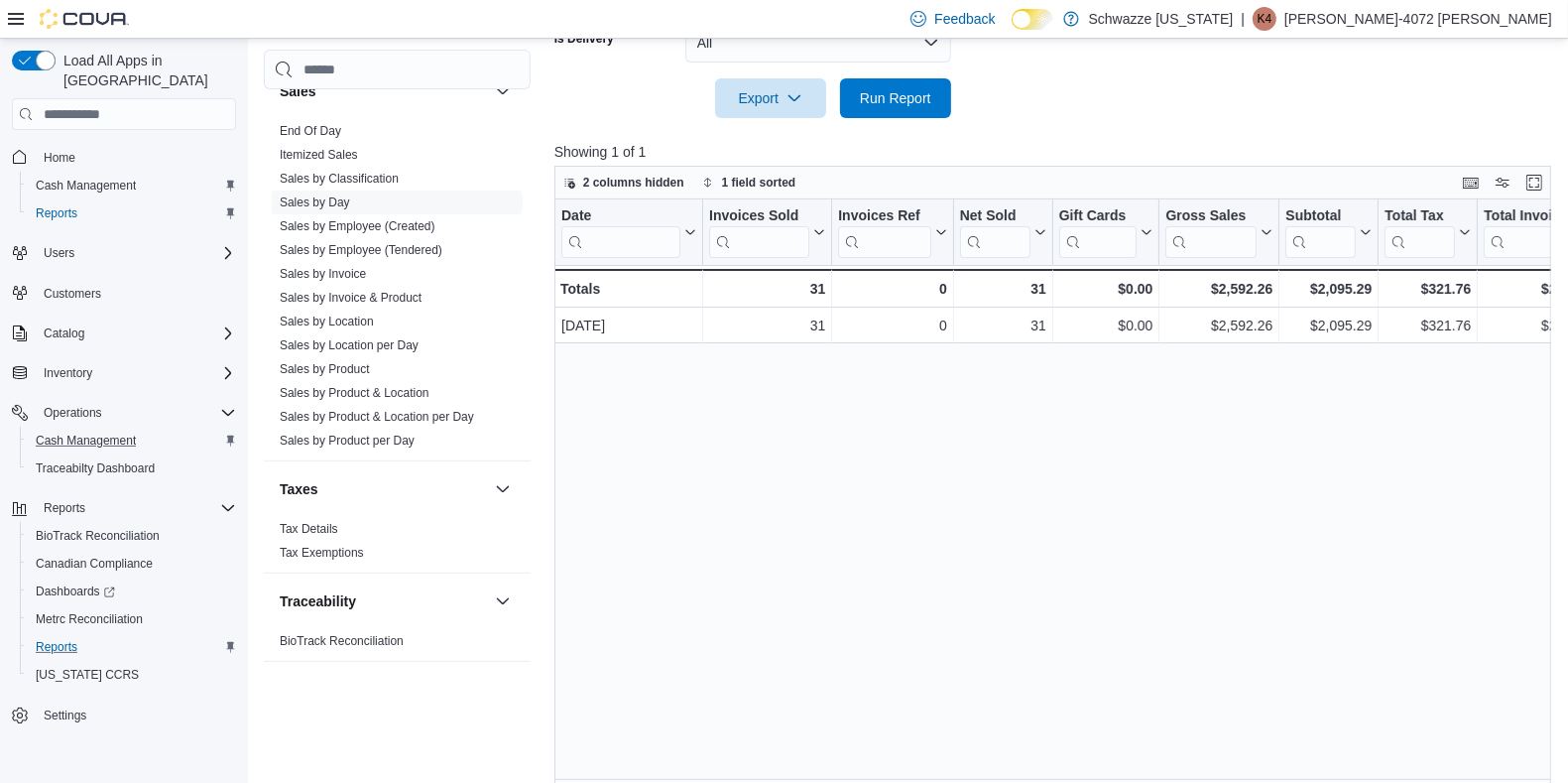
scroll to position [587, 0]
